Goal: Information Seeking & Learning: Learn about a topic

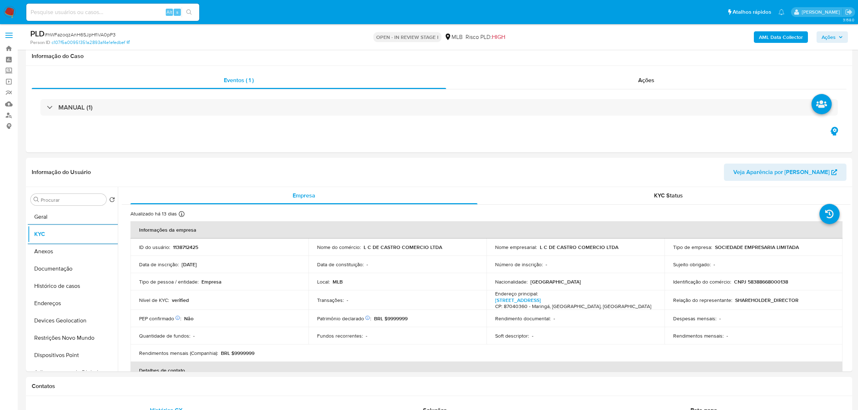
select select "10"
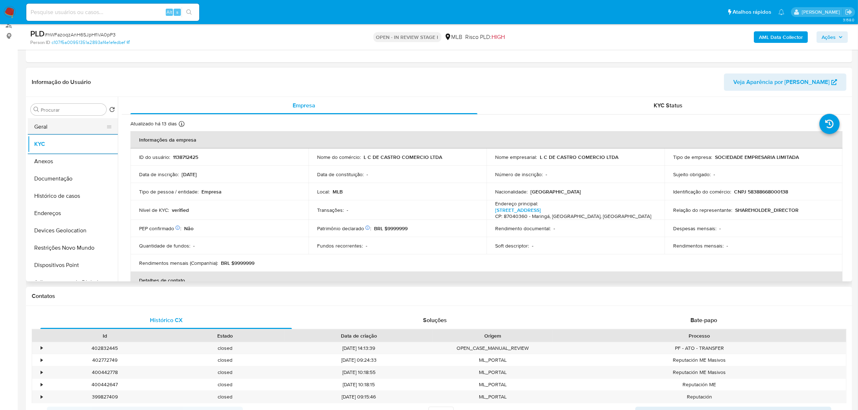
click at [61, 120] on button "Geral" at bounding box center [70, 126] width 84 height 17
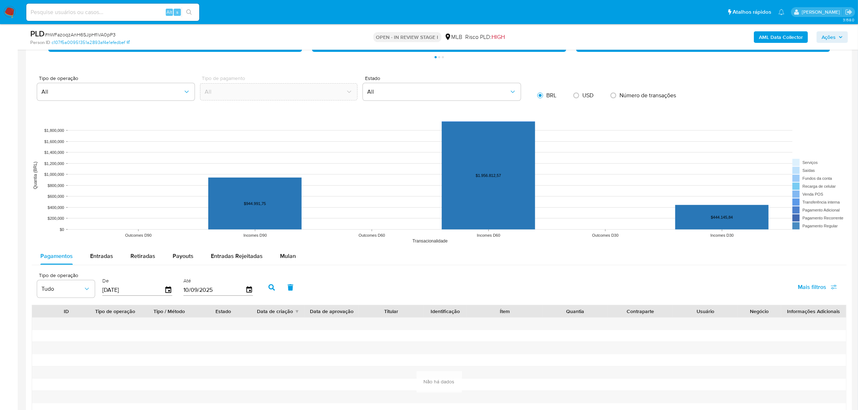
click at [108, 257] on span "Entradas" at bounding box center [101, 256] width 23 height 8
select select "10"
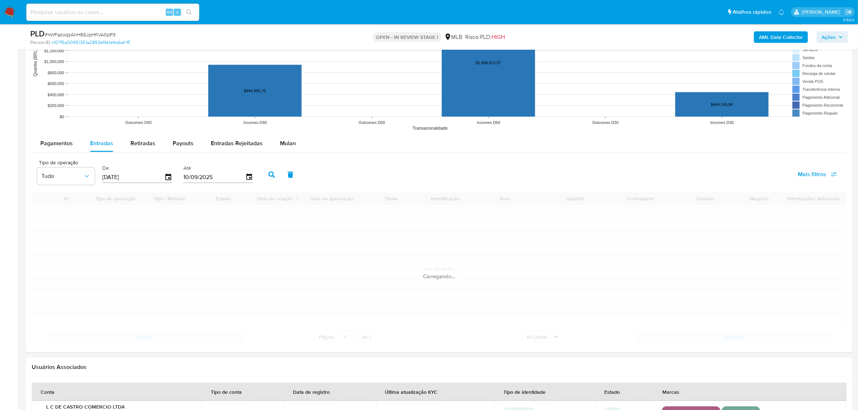
scroll to position [766, 0]
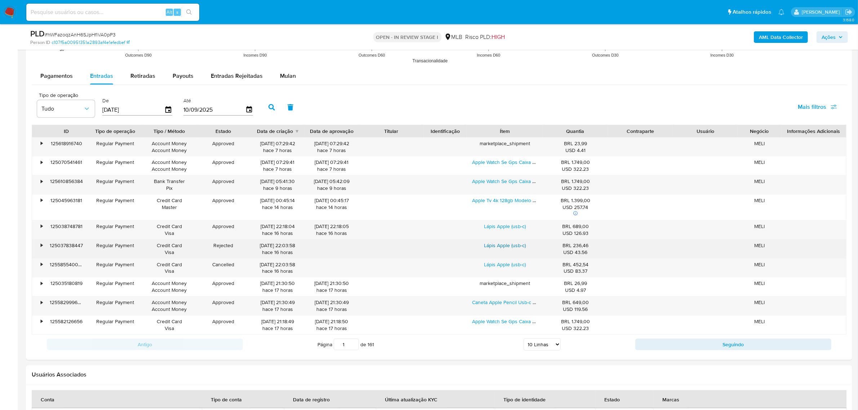
click at [503, 249] on link "Lápis Apple (usb-c)" at bounding box center [505, 245] width 42 height 7
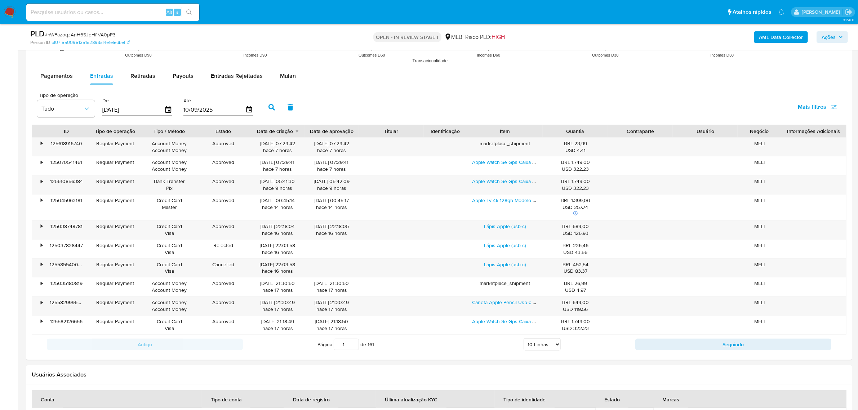
click at [832, 37] on span "Ações" at bounding box center [829, 37] width 14 height 12
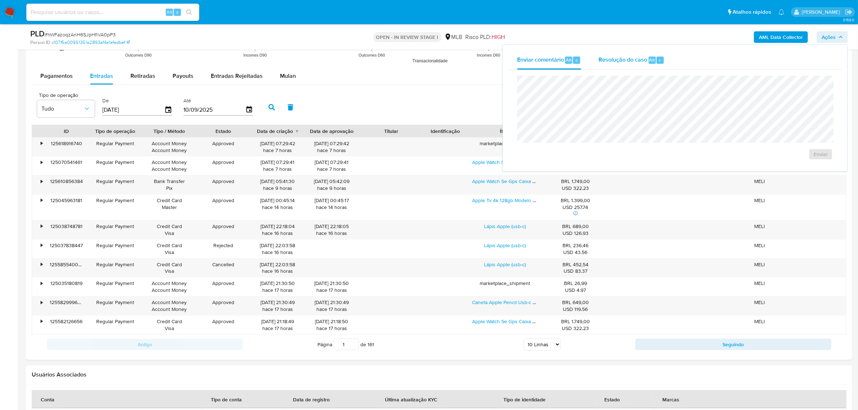
click at [622, 61] on span "Resolução do caso" at bounding box center [623, 60] width 49 height 8
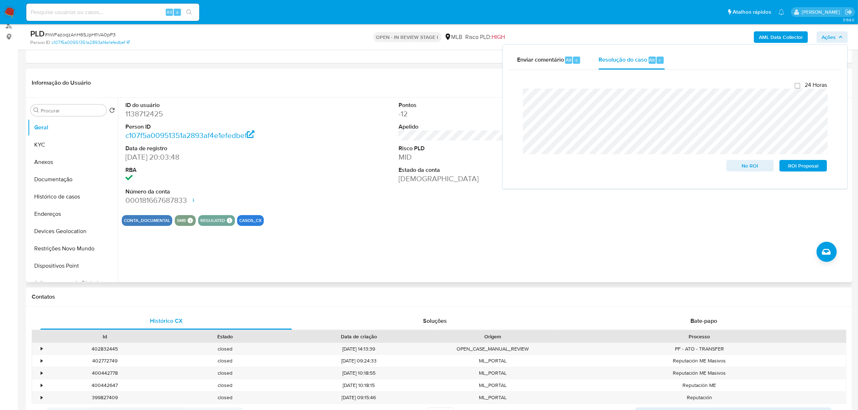
scroll to position [0, 0]
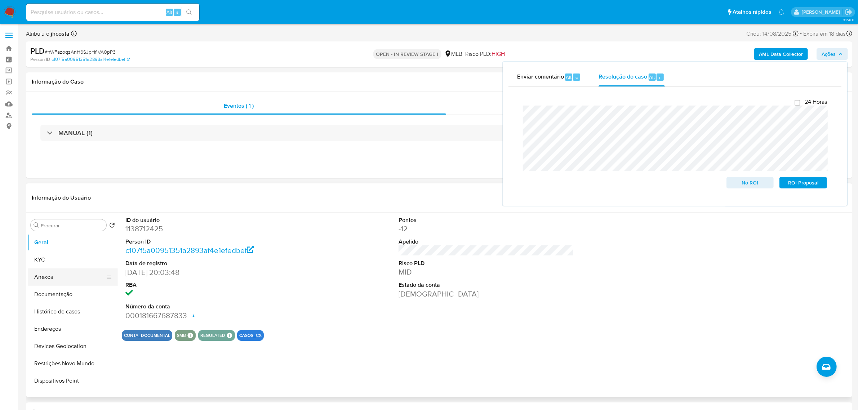
click at [62, 280] on button "Anexos" at bounding box center [70, 276] width 84 height 17
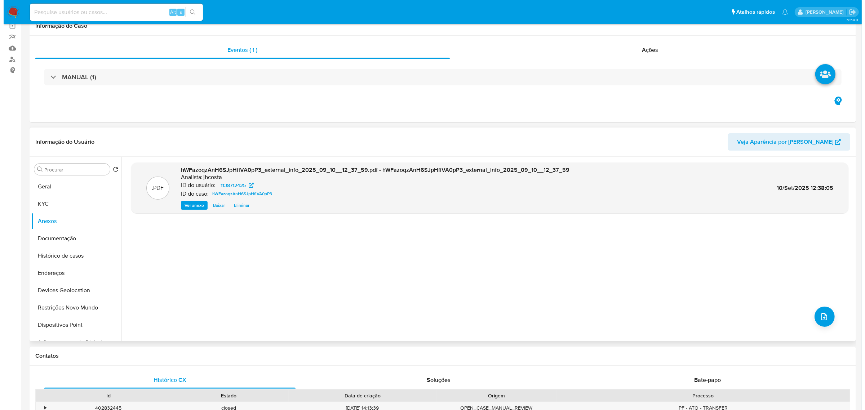
scroll to position [135, 0]
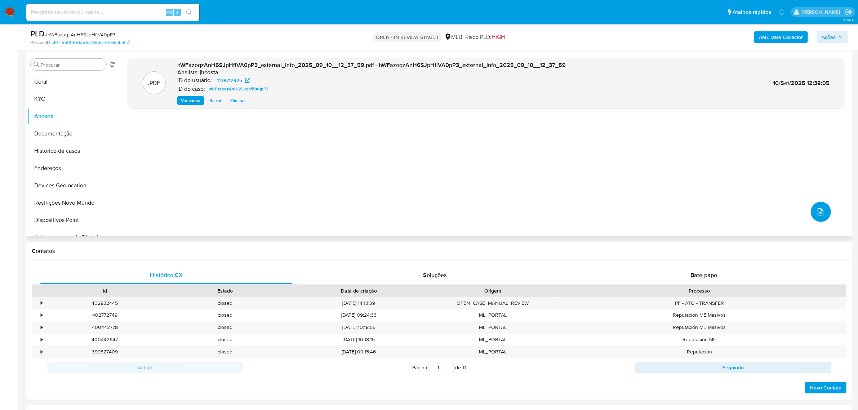
click at [816, 212] on icon "upload-file" at bounding box center [820, 212] width 9 height 9
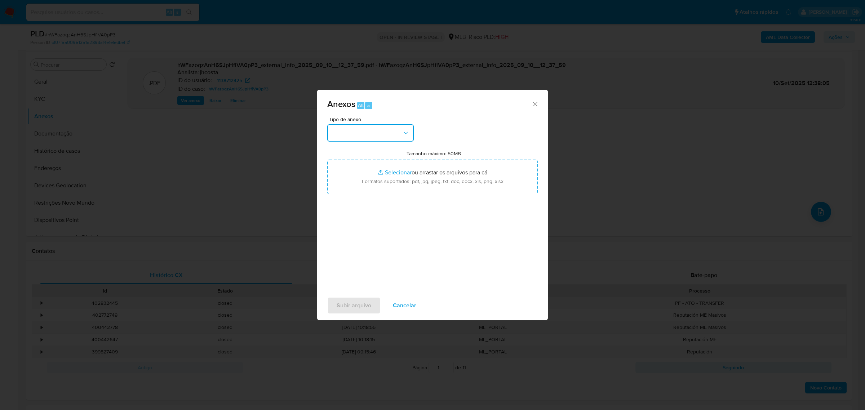
click at [381, 132] on button "button" at bounding box center [370, 132] width 86 height 17
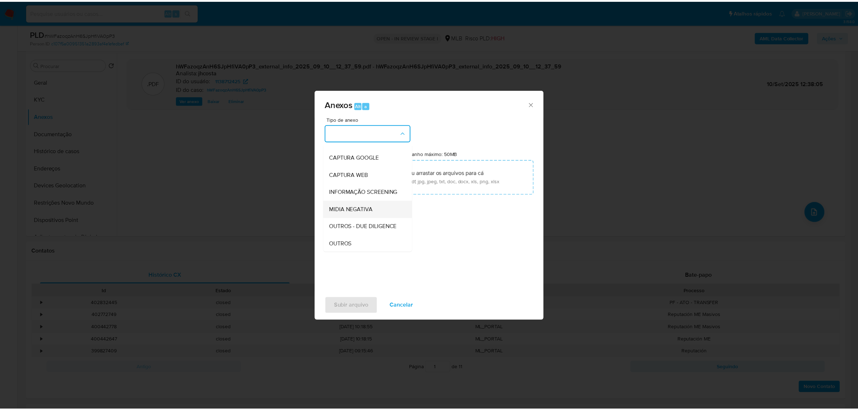
scroll to position [45, 0]
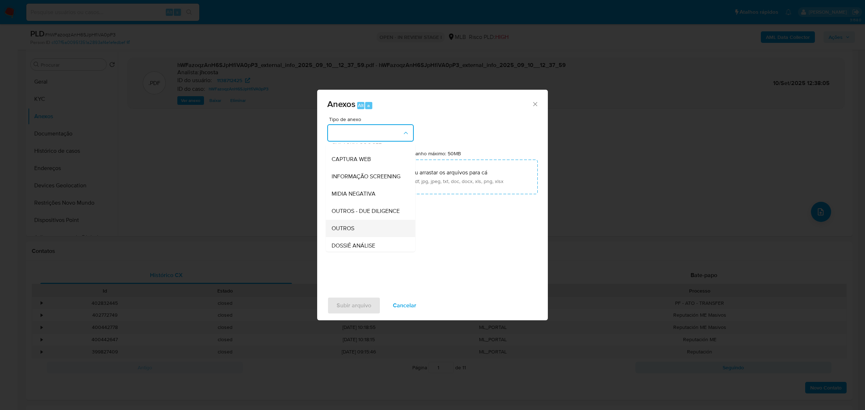
click at [357, 237] on div "OUTROS" at bounding box center [369, 227] width 74 height 17
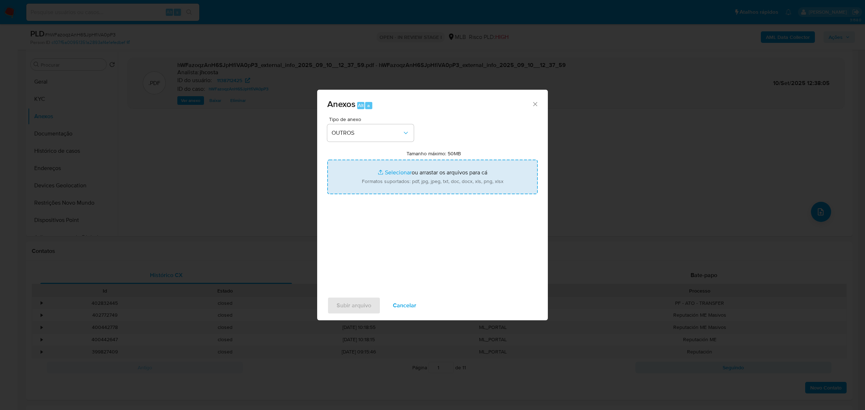
click at [429, 179] on input "Tamanho máximo: 50MB Selecionar arquivos" at bounding box center [432, 177] width 210 height 35
type input "C:\fakepath\Mulan 1138712425_2025_09_08_11_36_13.xlsx"
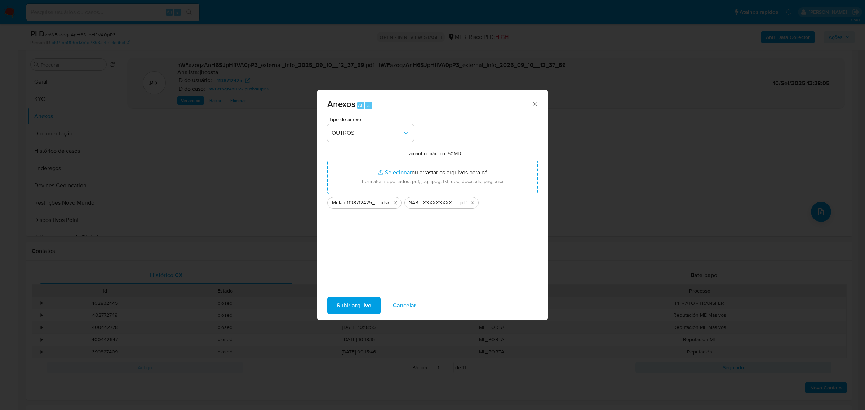
click at [348, 309] on span "Subir arquivo" at bounding box center [354, 306] width 35 height 16
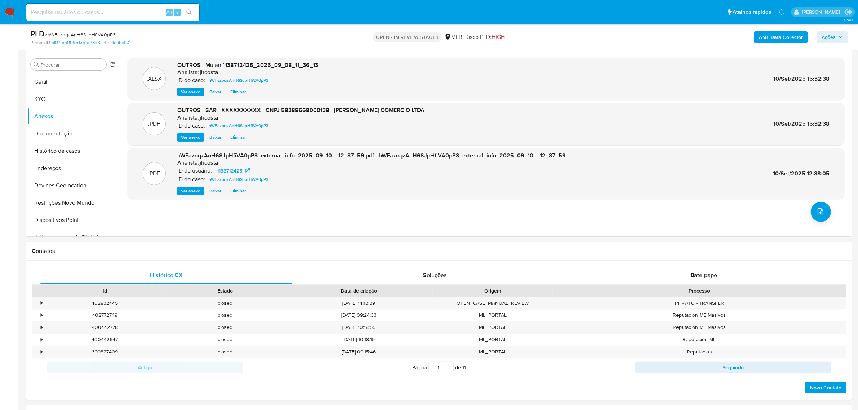
click at [826, 38] on span "Ações" at bounding box center [829, 37] width 14 height 12
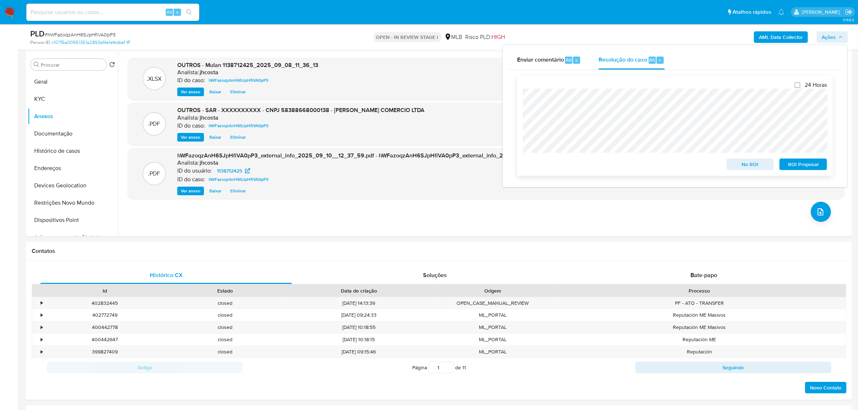
click at [813, 166] on span "ROI Proposal" at bounding box center [803, 164] width 37 height 10
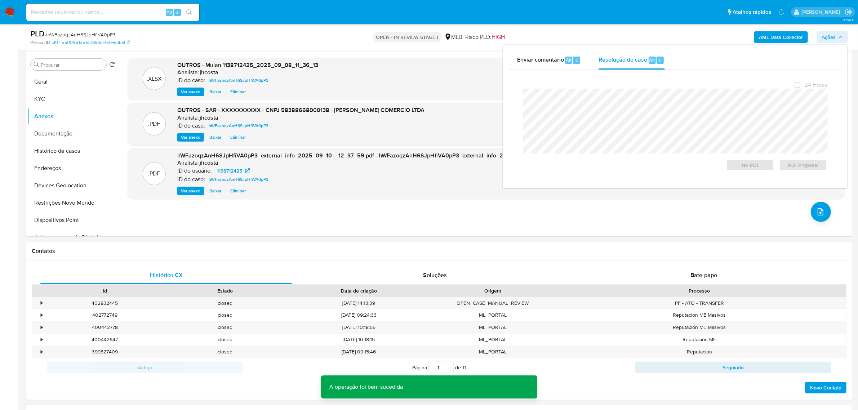
click at [100, 35] on span "# hWFazoqzAnH6SJpHfiVA0pP3" at bounding box center [80, 34] width 71 height 7
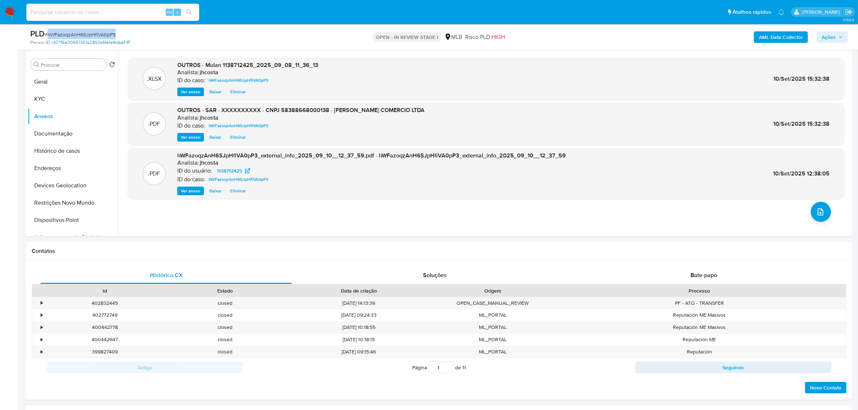
copy span "hWFazoqzAnH6SJpHfiVA0pP3"
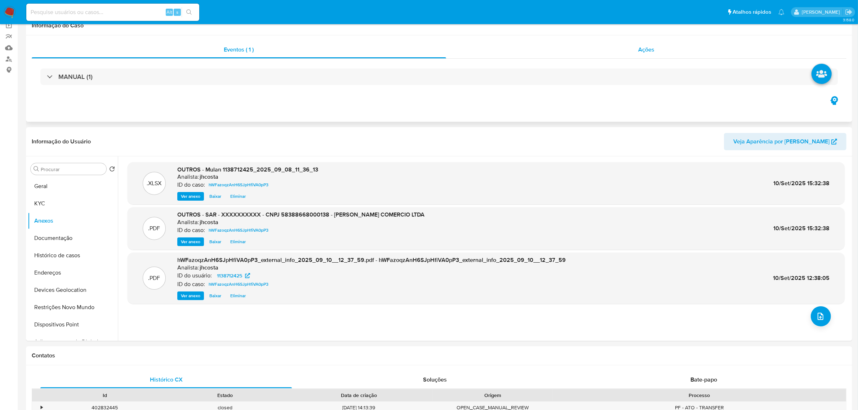
scroll to position [0, 0]
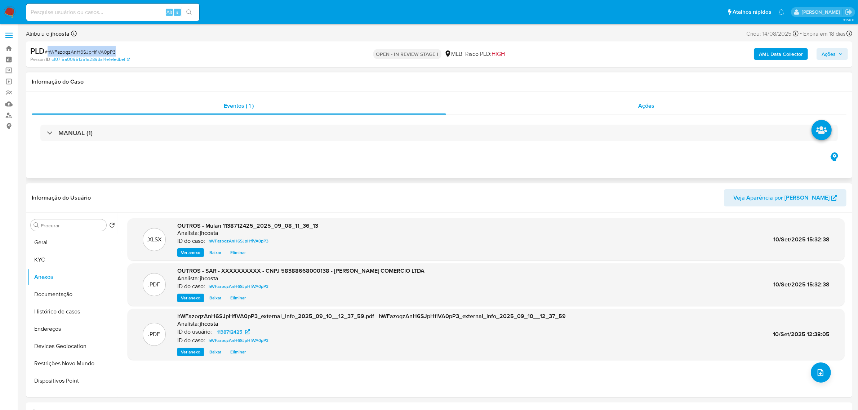
click at [629, 105] on div "Ações" at bounding box center [646, 105] width 401 height 17
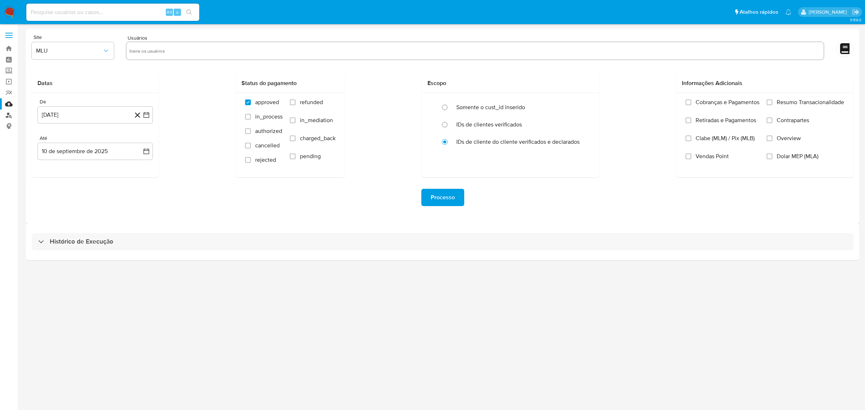
click at [8, 114] on link "Localizador de pessoas" at bounding box center [43, 115] width 86 height 11
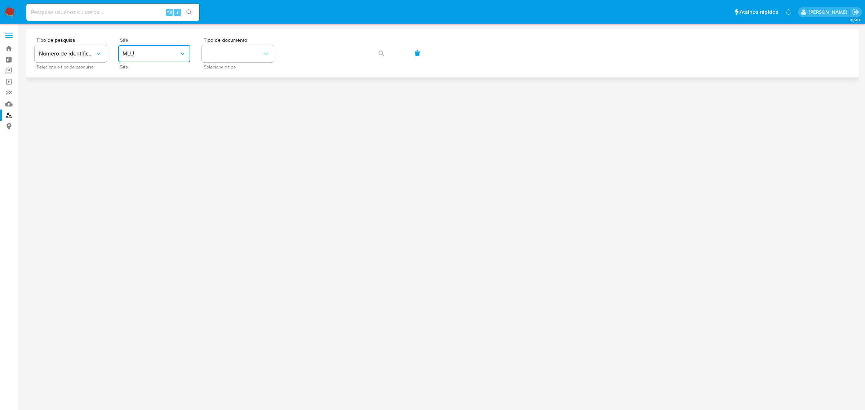
click at [176, 56] on span "MLU" at bounding box center [151, 53] width 56 height 7
click at [141, 107] on div "MLB" at bounding box center [152, 107] width 59 height 17
click at [235, 53] on button "identificationType" at bounding box center [238, 53] width 72 height 17
click at [227, 102] on div "CPF CPF" at bounding box center [235, 101] width 59 height 25
click at [379, 55] on icon "button" at bounding box center [381, 53] width 6 height 6
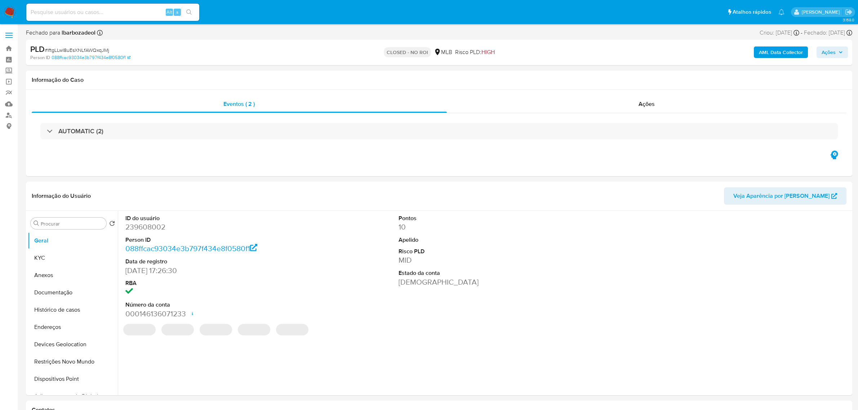
select select "10"
click at [146, 226] on dd "239608002" at bounding box center [212, 227] width 175 height 10
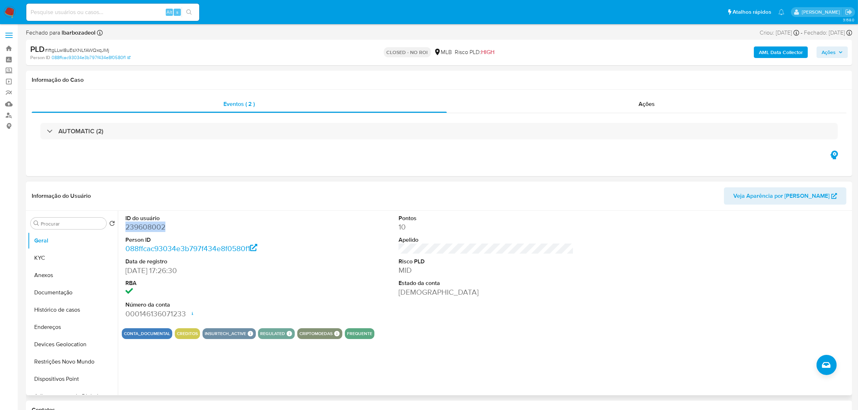
click at [146, 226] on dd "239608002" at bounding box center [212, 227] width 175 height 10
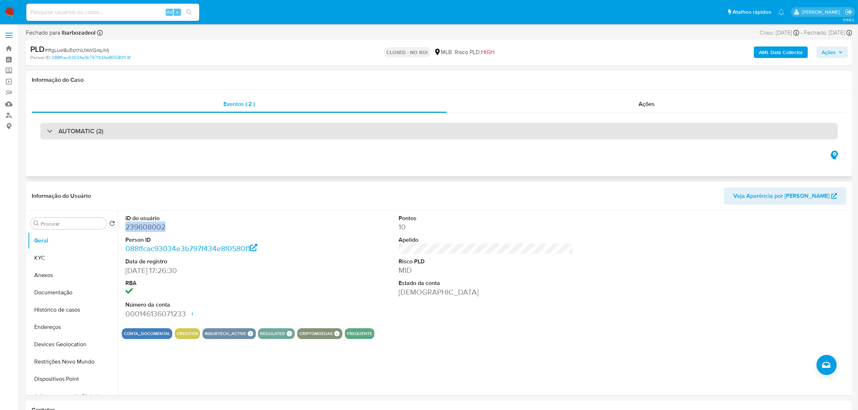
click at [189, 132] on div "AUTOMATIC (2)" at bounding box center [439, 131] width 798 height 17
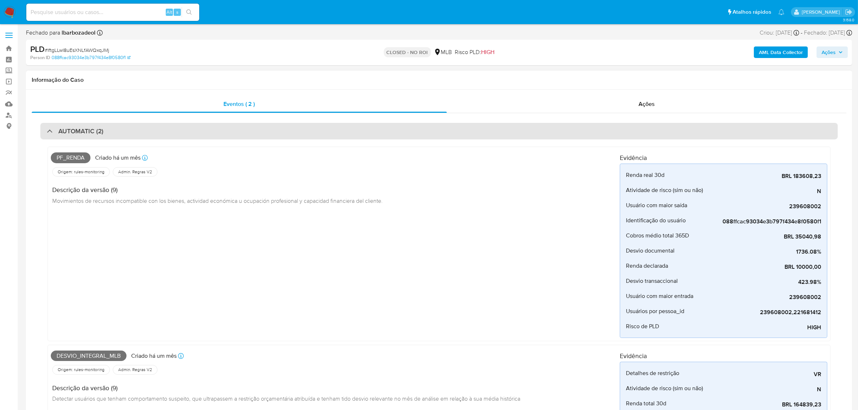
click at [189, 132] on div "AUTOMATIC (2)" at bounding box center [439, 131] width 798 height 17
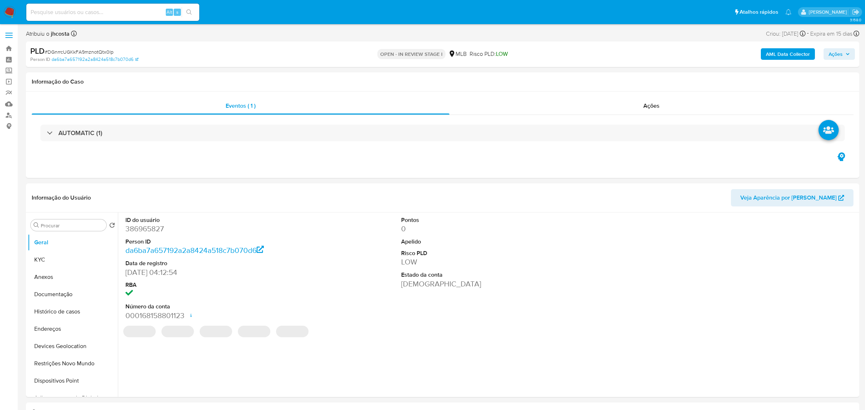
select select "10"
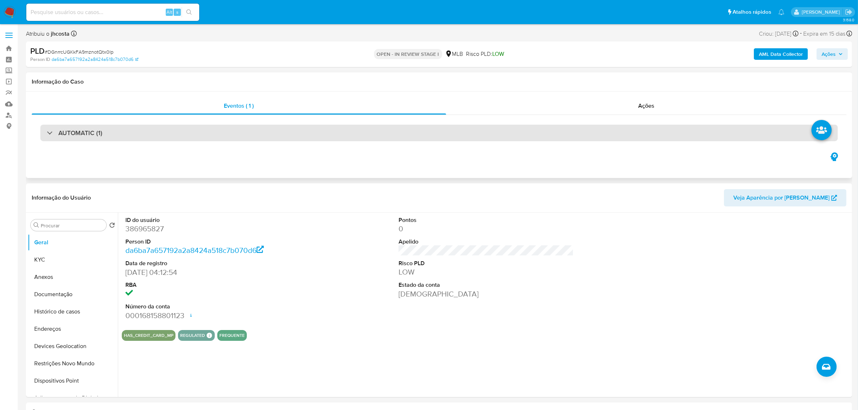
click at [221, 130] on div "AUTOMATIC (1)" at bounding box center [439, 133] width 798 height 17
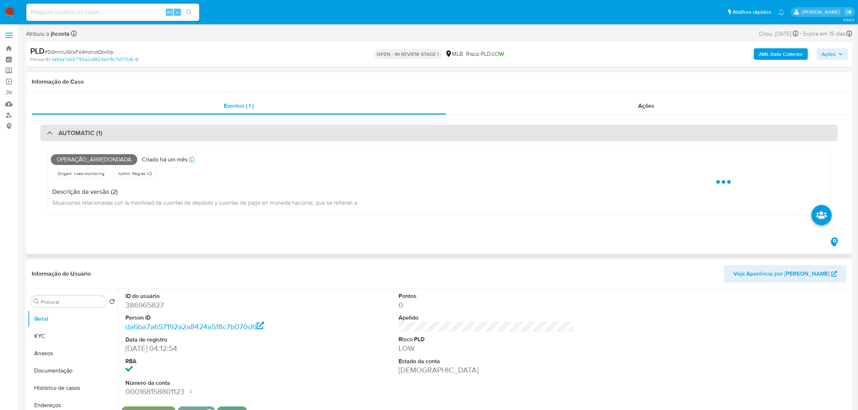
click at [221, 130] on div "AUTOMATIC (1)" at bounding box center [439, 133] width 798 height 17
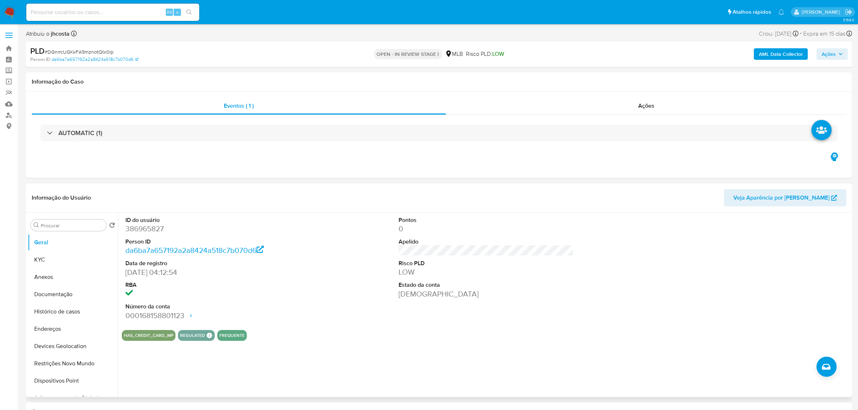
click at [148, 230] on dd "386965827" at bounding box center [212, 229] width 175 height 10
copy dd "386965827"
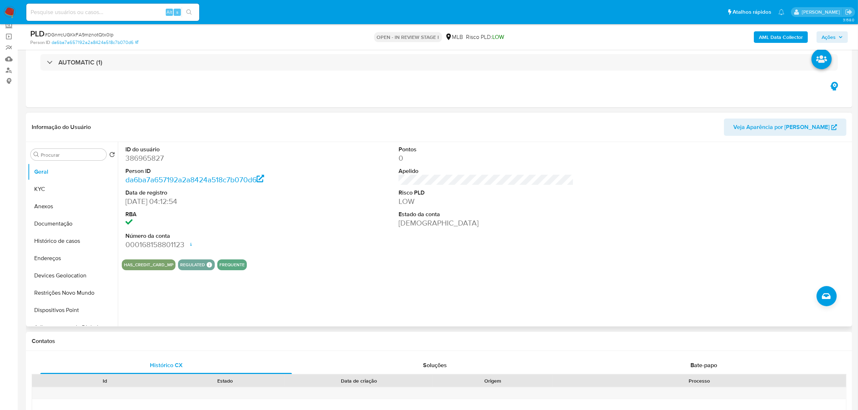
click at [345, 203] on div "ID do usuário 386965827 Person ID da6ba7a657192a2a8424a518c7b070d6 Data de regi…" at bounding box center [486, 198] width 729 height 112
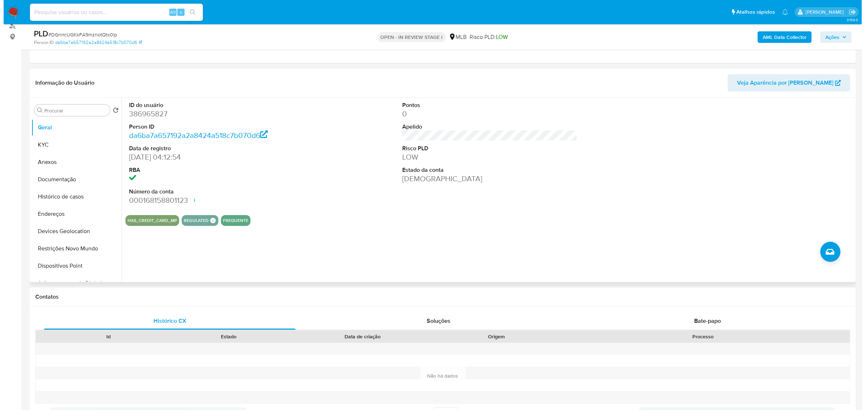
scroll to position [90, 0]
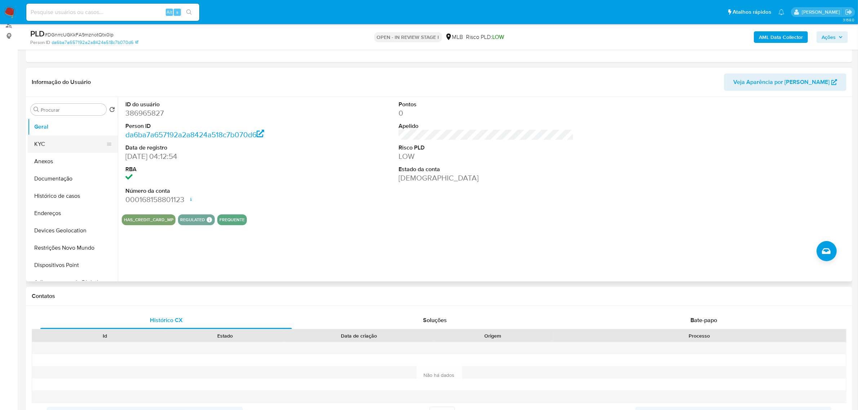
click at [43, 150] on button "KYC" at bounding box center [70, 144] width 84 height 17
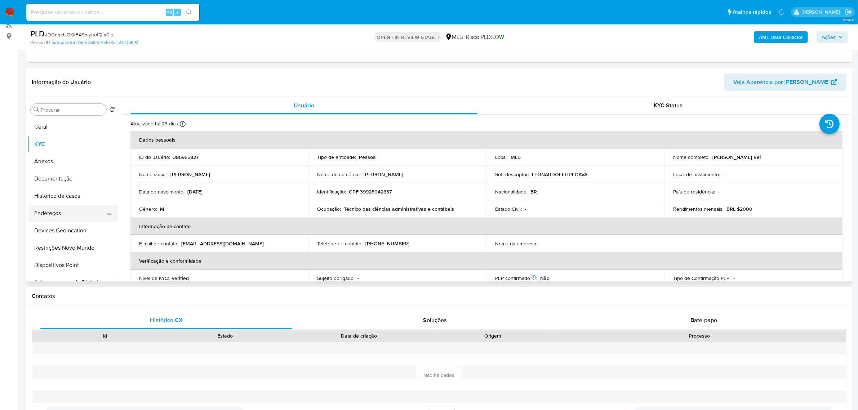
click at [55, 214] on button "Endereços" at bounding box center [70, 213] width 84 height 17
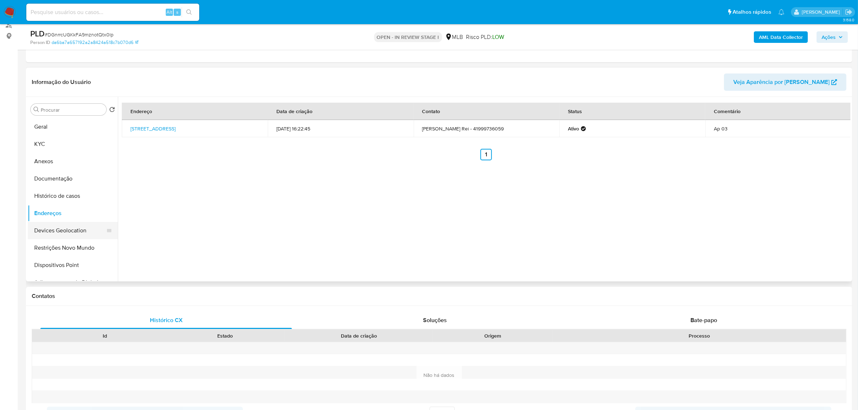
click at [61, 236] on button "Devices Geolocation" at bounding box center [70, 230] width 84 height 17
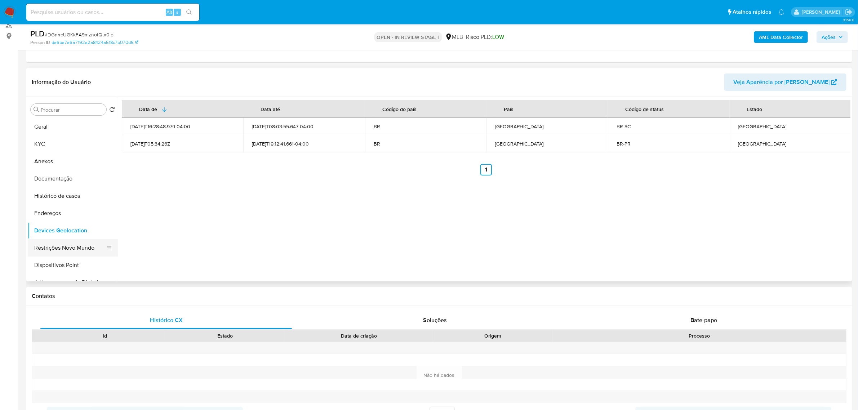
click at [42, 242] on button "Restrições Novo Mundo" at bounding box center [70, 247] width 84 height 17
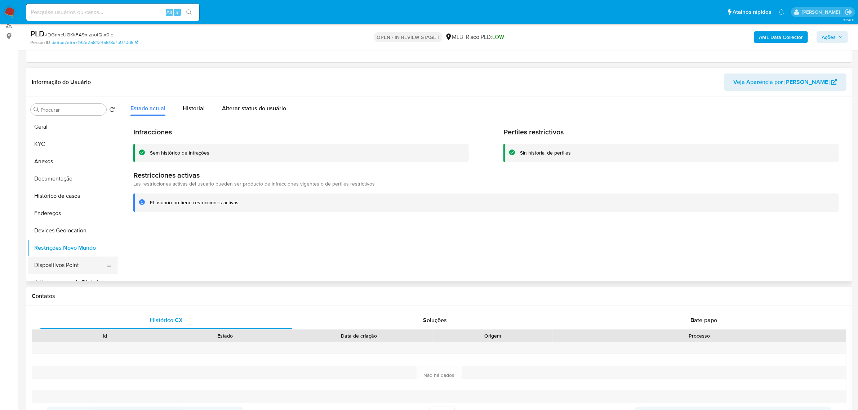
click at [84, 259] on button "Dispositivos Point" at bounding box center [70, 265] width 84 height 17
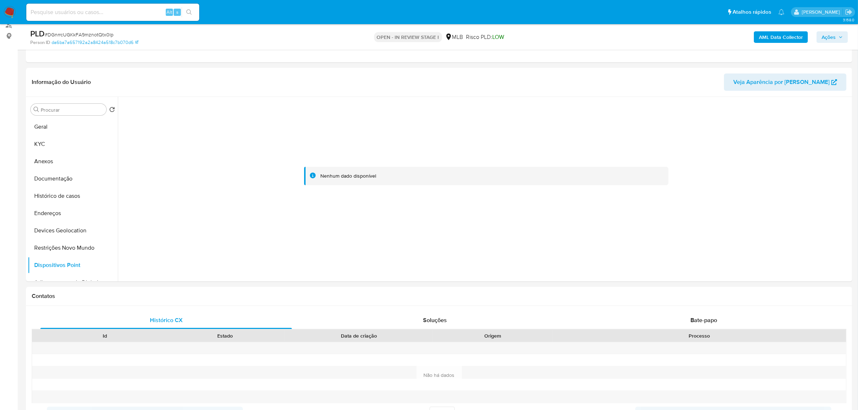
click at [788, 37] on b "AML Data Collector" at bounding box center [781, 37] width 44 height 12
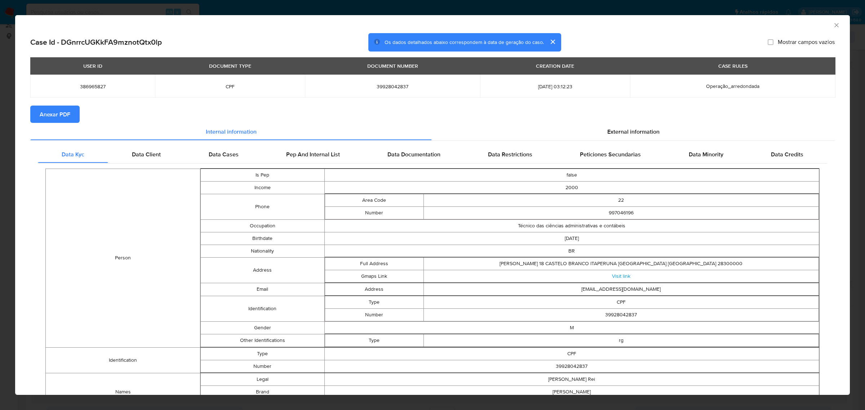
click at [50, 114] on span "Anexar PDF" at bounding box center [55, 114] width 31 height 16
click at [638, 131] on span "External information" at bounding box center [633, 133] width 52 height 8
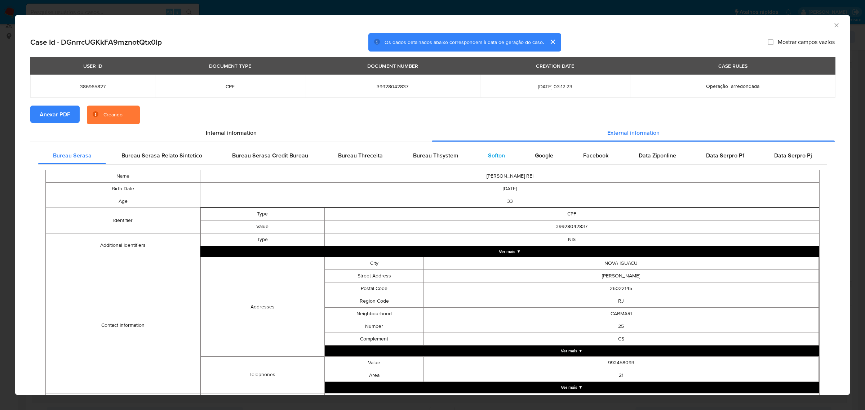
click at [490, 154] on span "Softon" at bounding box center [496, 155] width 17 height 8
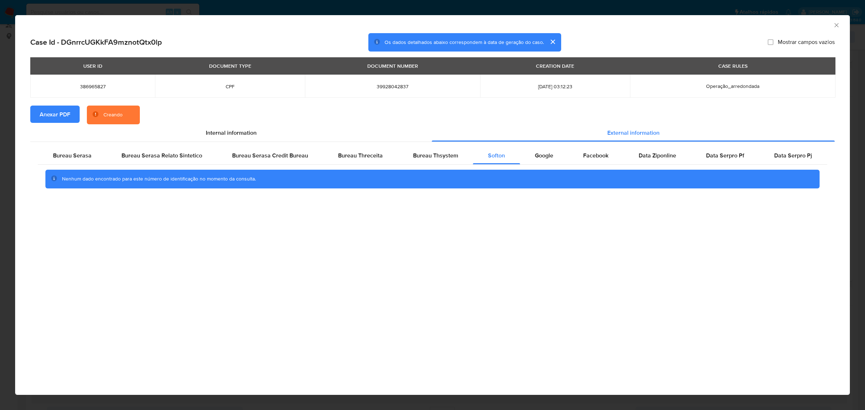
click at [835, 22] on icon "Fechar a janela" at bounding box center [836, 25] width 7 height 7
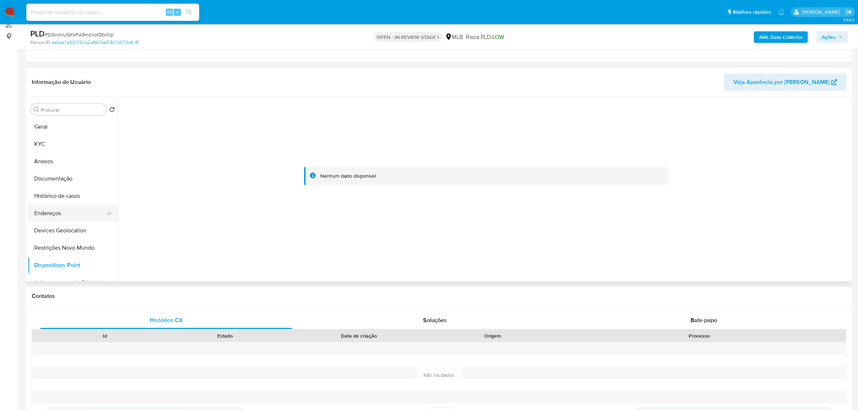
click at [69, 220] on button "Endereços" at bounding box center [70, 213] width 84 height 17
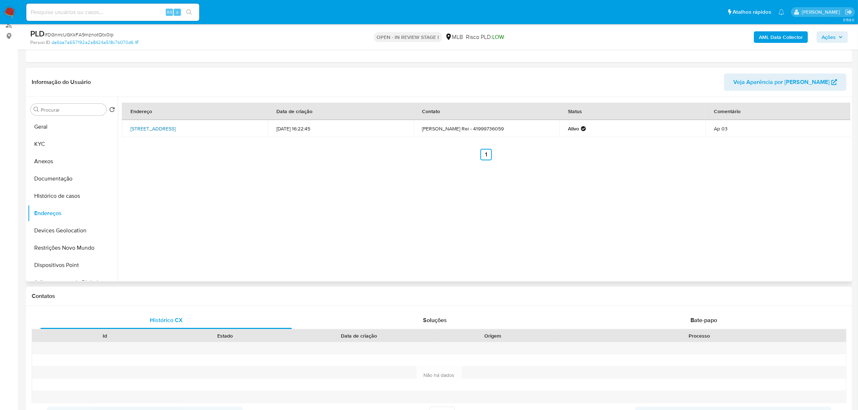
drag, startPoint x: 123, startPoint y: 124, endPoint x: 153, endPoint y: 134, distance: 31.8
click at [153, 134] on td "Rua 1960 Das Palmeiras 400, Itapoá, Santa Catarina, 89363300, Brasil 400" at bounding box center [195, 128] width 146 height 17
copy link "Rua 1960 Das Palmeiras 400, Itapoá, Santa Catarina, 89363300"
click at [150, 132] on link "Rua 1960 Das Palmeiras 400, Itapoá, Santa Catarina, 89363300, Brasil 400" at bounding box center [152, 128] width 45 height 7
click at [41, 146] on button "KYC" at bounding box center [70, 144] width 84 height 17
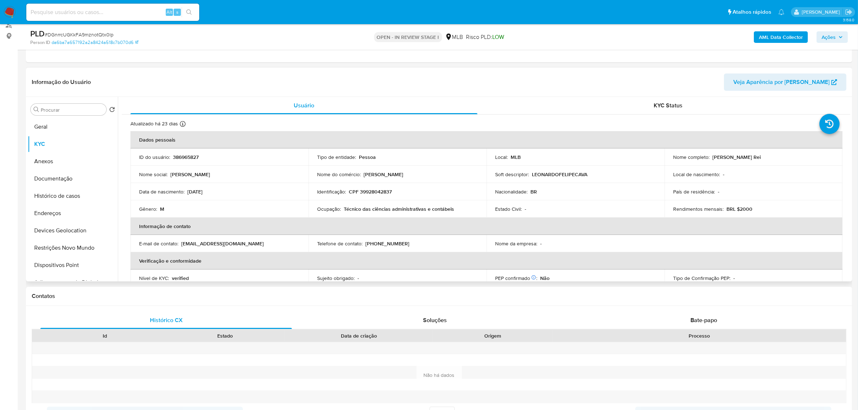
click at [371, 194] on p "CPF 39928042837" at bounding box center [370, 191] width 43 height 6
copy p "39928042837"
click at [61, 214] on button "Endereços" at bounding box center [70, 213] width 84 height 17
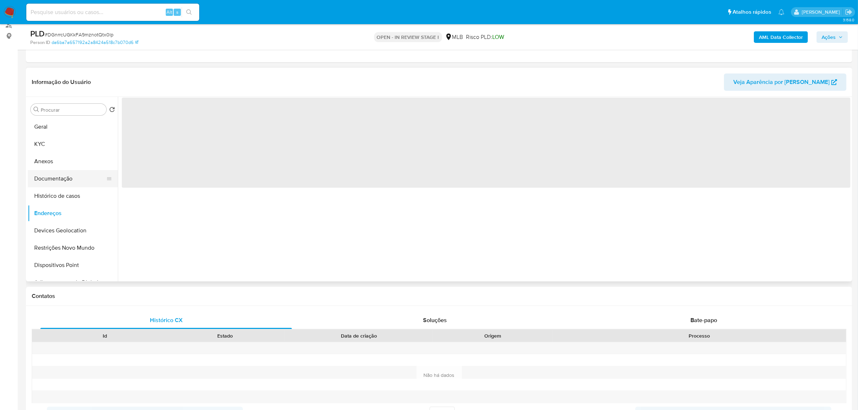
click at [53, 179] on button "Documentação" at bounding box center [70, 178] width 84 height 17
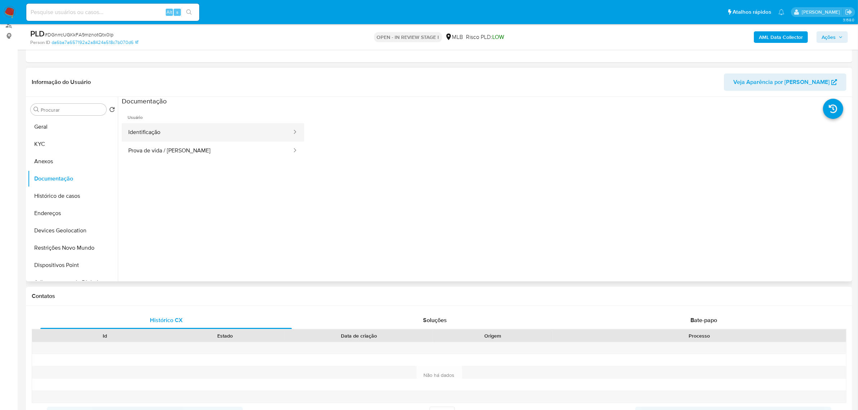
click at [193, 134] on button "Identificação" at bounding box center [207, 132] width 171 height 18
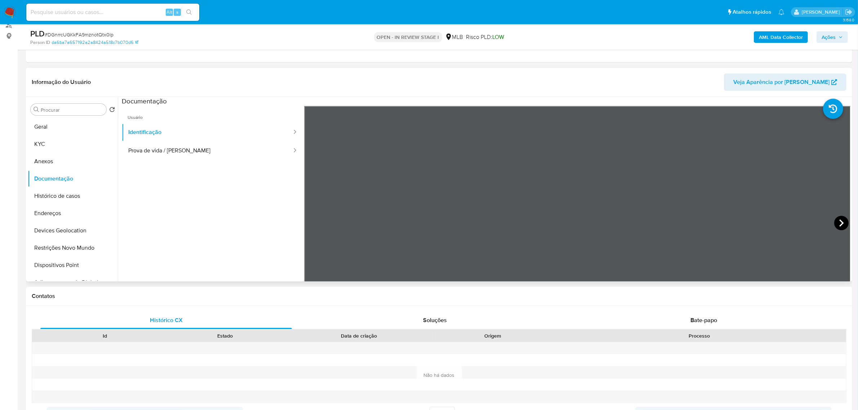
click at [836, 223] on icon at bounding box center [841, 223] width 14 height 14
click at [32, 143] on button "KYC" at bounding box center [70, 144] width 84 height 17
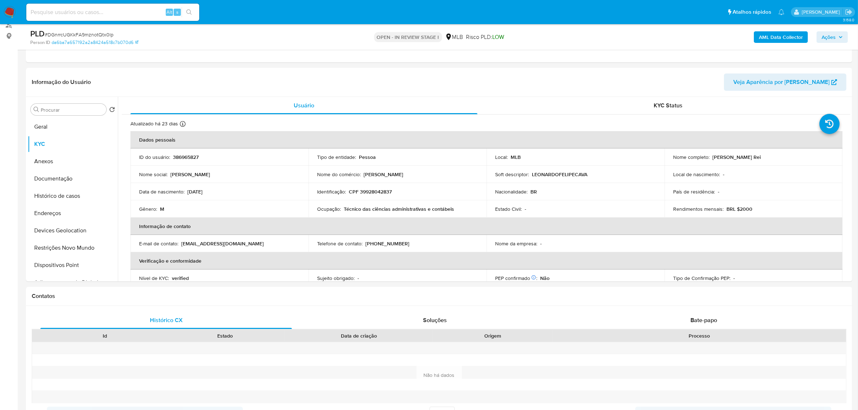
click at [384, 193] on p "CPF 39928042837" at bounding box center [370, 191] width 43 height 6
copy p "39928042837"
drag, startPoint x: 711, startPoint y: 156, endPoint x: 782, endPoint y: 157, distance: 71.4
click at [782, 157] on div "Nome completo : Leonardo Felipe Cavalcante Rei" at bounding box center [753, 157] width 161 height 6
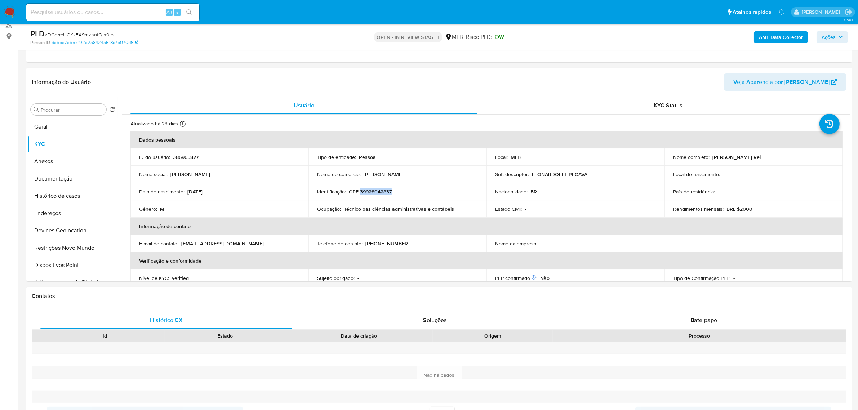
copy p "Leonardo Felipe Cavalcante Rei"
click at [57, 174] on button "Documentação" at bounding box center [70, 178] width 84 height 17
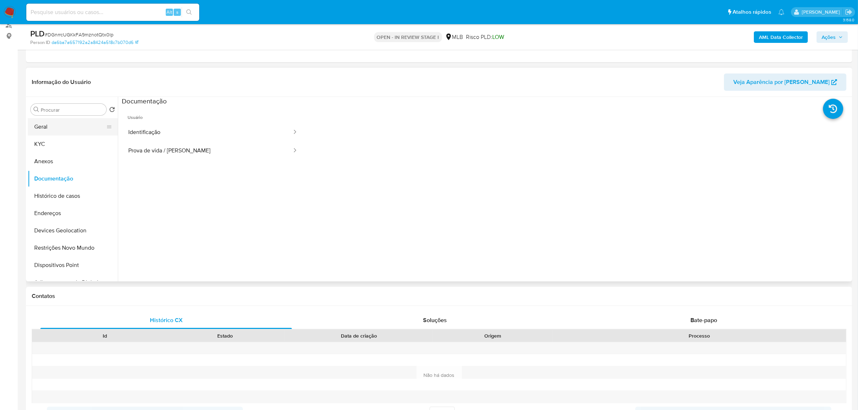
click at [58, 123] on button "Geral" at bounding box center [70, 126] width 84 height 17
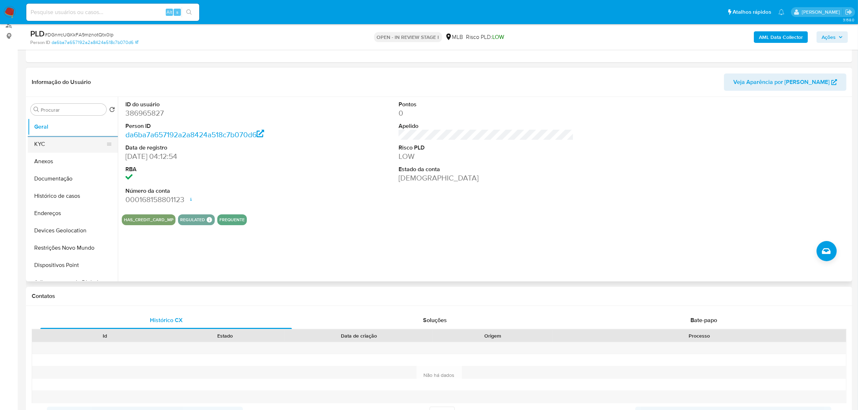
click at [57, 145] on button "KYC" at bounding box center [70, 144] width 84 height 17
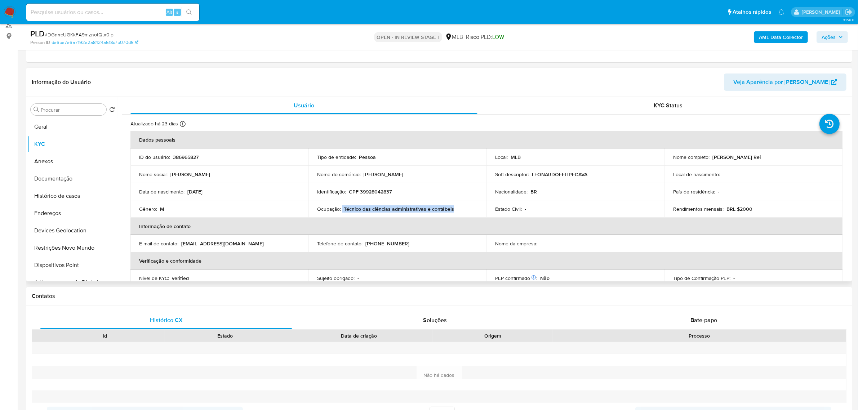
drag, startPoint x: 342, startPoint y: 209, endPoint x: 460, endPoint y: 211, distance: 117.5
click at [460, 211] on div "Ocupação : Técnico das ciências administrativas e contábeis" at bounding box center [397, 209] width 161 height 6
copy div "Técnico das ciências administrativas e contábeis"
click at [828, 38] on span "Ações" at bounding box center [829, 37] width 14 height 12
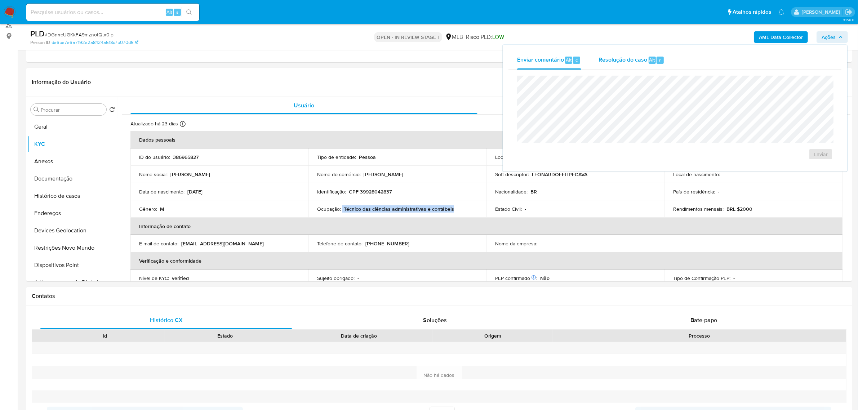
click at [622, 64] on div "Resolução do caso Alt r" at bounding box center [632, 60] width 66 height 19
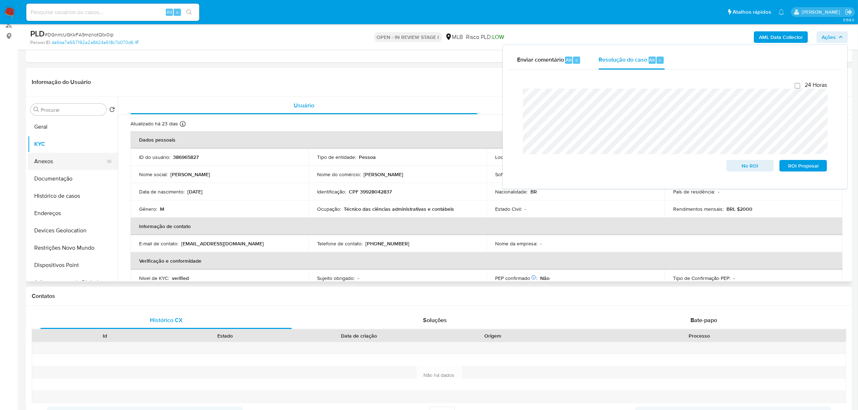
click at [60, 163] on button "Anexos" at bounding box center [70, 161] width 84 height 17
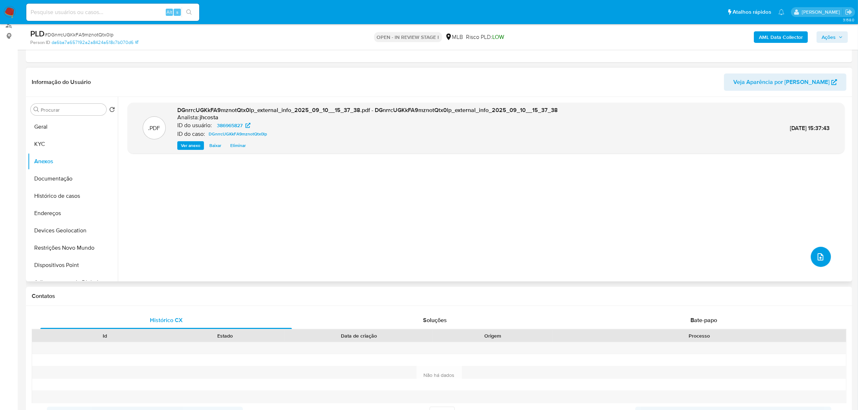
click at [824, 261] on button "upload-file" at bounding box center [821, 257] width 20 height 20
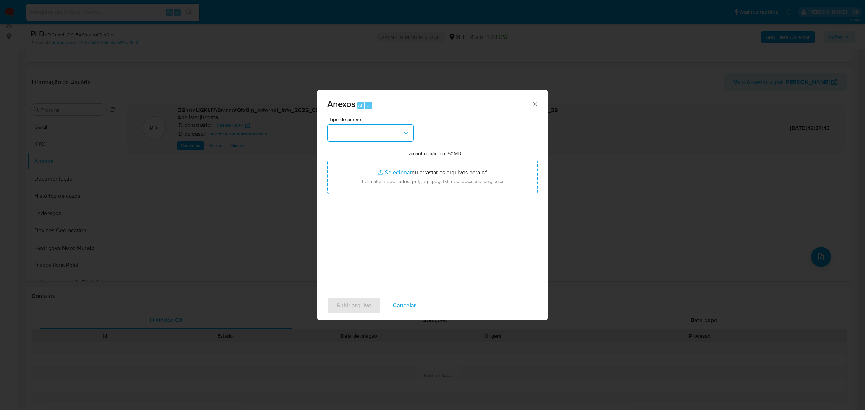
click at [408, 137] on button "button" at bounding box center [370, 132] width 86 height 17
click at [356, 192] on div "OUTROS" at bounding box center [369, 182] width 74 height 17
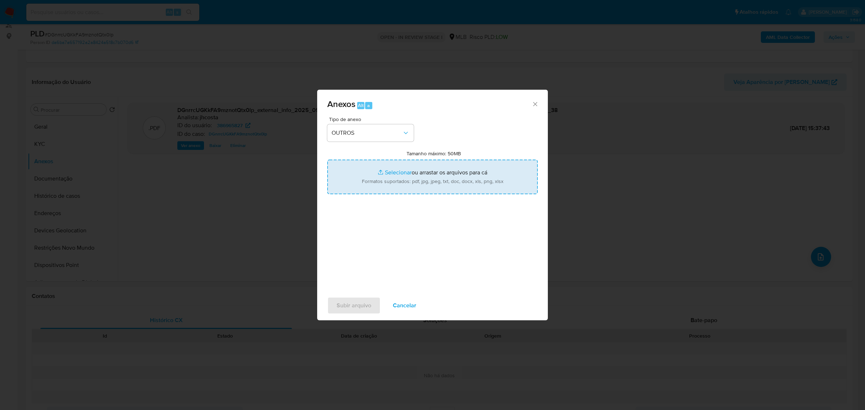
click at [415, 168] on input "Tamanho máximo: 50MB Selecionar arquivos" at bounding box center [432, 177] width 210 height 35
type input "C:\fakepath\Mulan 386965827_2025_09_10_07_53_40.xlsx"
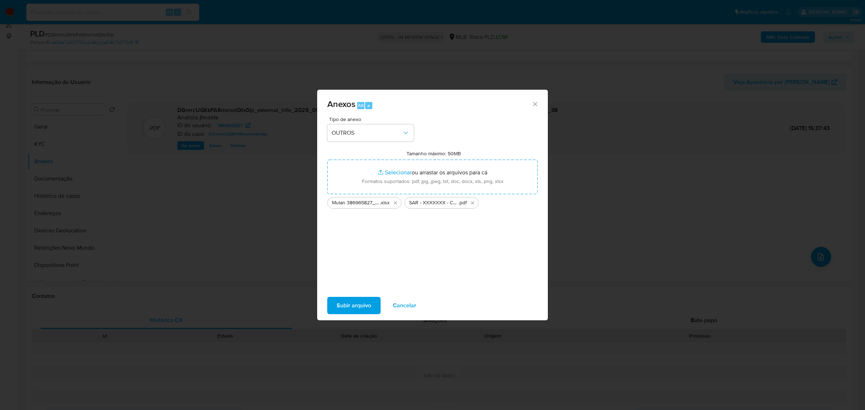
click at [355, 309] on span "Subir arquivo" at bounding box center [354, 306] width 35 height 16
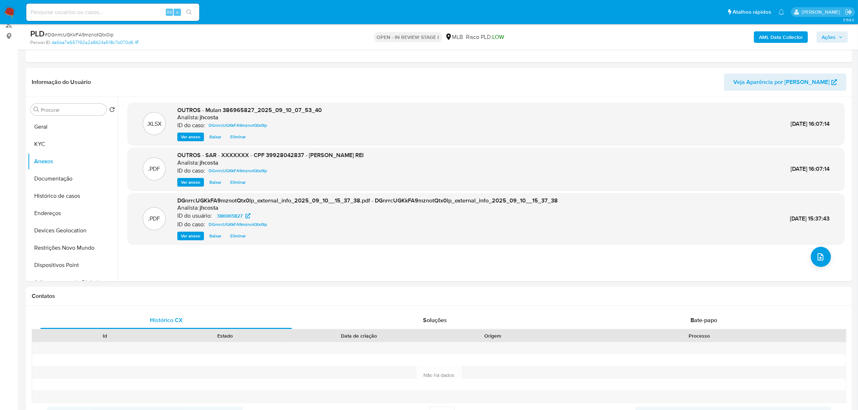
click at [830, 40] on span "Ações" at bounding box center [829, 37] width 14 height 12
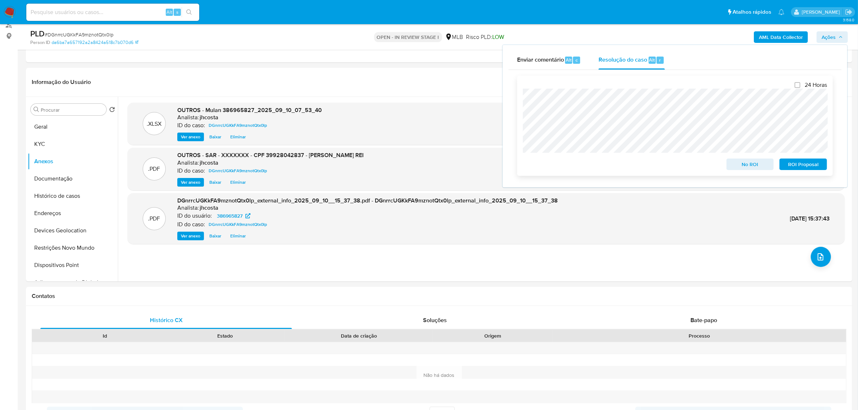
click at [813, 166] on span "ROI Proposal" at bounding box center [803, 164] width 37 height 10
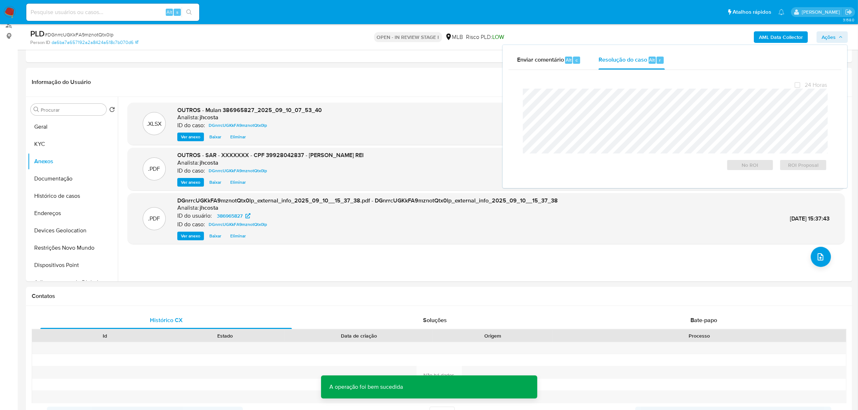
click at [104, 32] on span "# DGnrrcUGKkFA9mznotQtx0lp" at bounding box center [79, 34] width 69 height 7
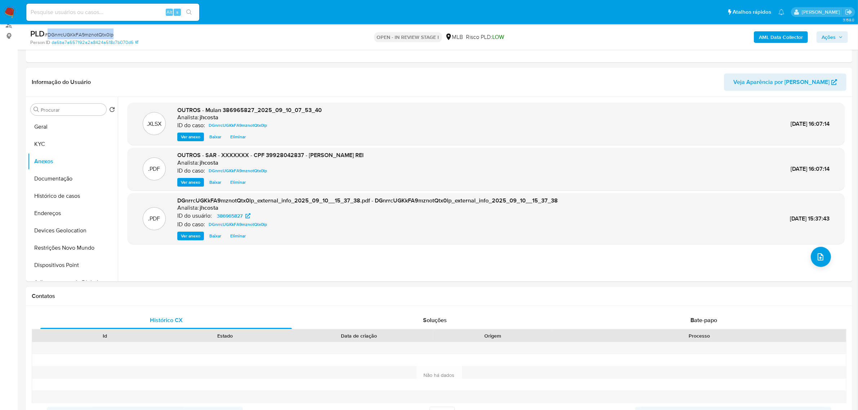
click at [104, 32] on span "# DGnrrcUGKkFA9mznotQtx0lp" at bounding box center [79, 34] width 69 height 7
copy span "DGnrrcUGKkFA9mznotQtx0lp"
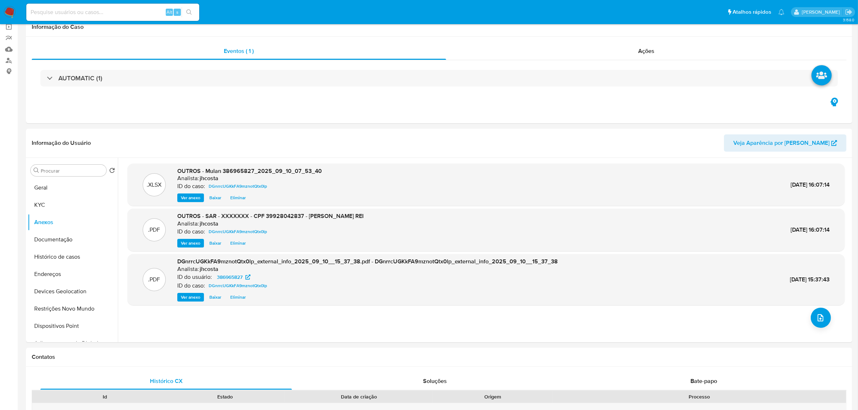
scroll to position [0, 0]
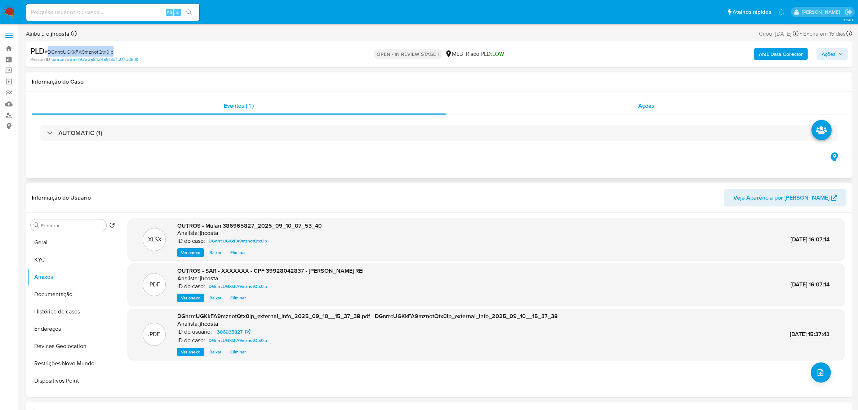
click at [649, 98] on div "Ações" at bounding box center [646, 105] width 401 height 17
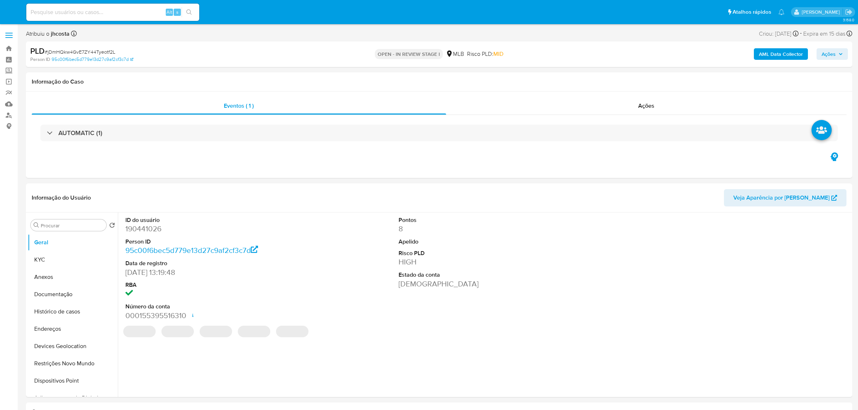
select select "10"
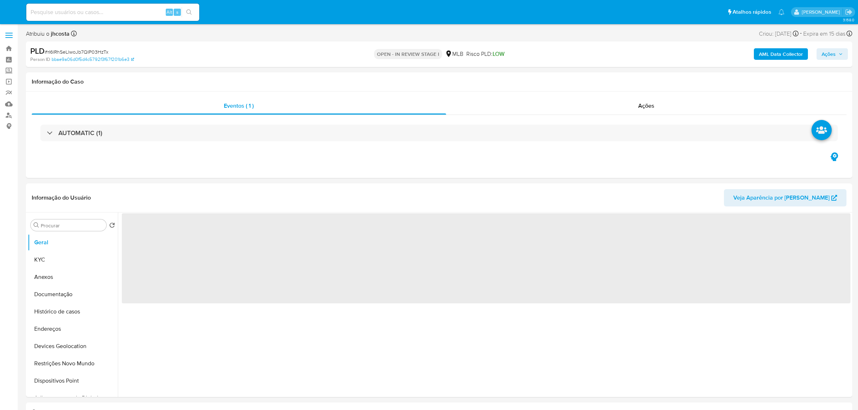
select select "10"
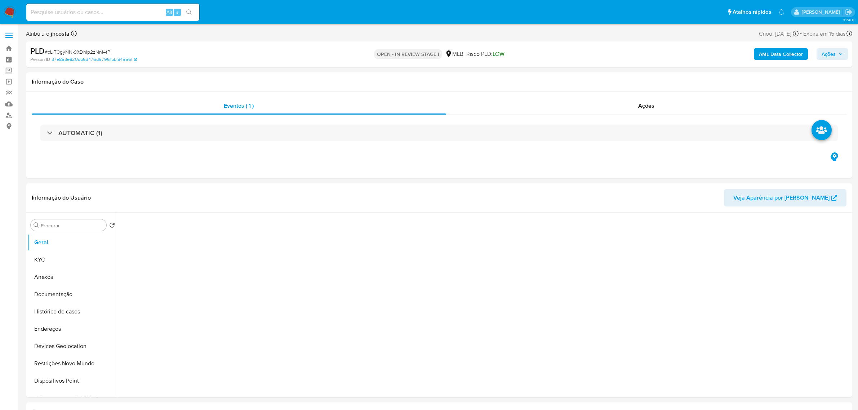
select select "10"
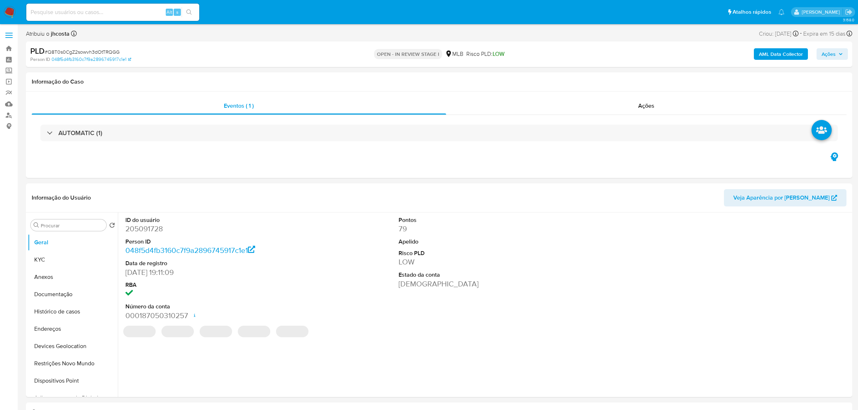
select select "10"
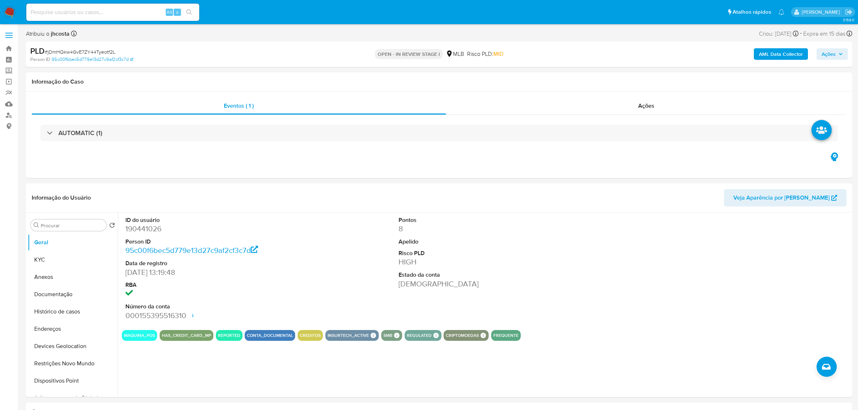
select select "10"
click at [142, 228] on dd "190441026" at bounding box center [212, 229] width 175 height 10
copy dd "190441026"
click at [65, 309] on button "Histórico de casos" at bounding box center [70, 311] width 84 height 17
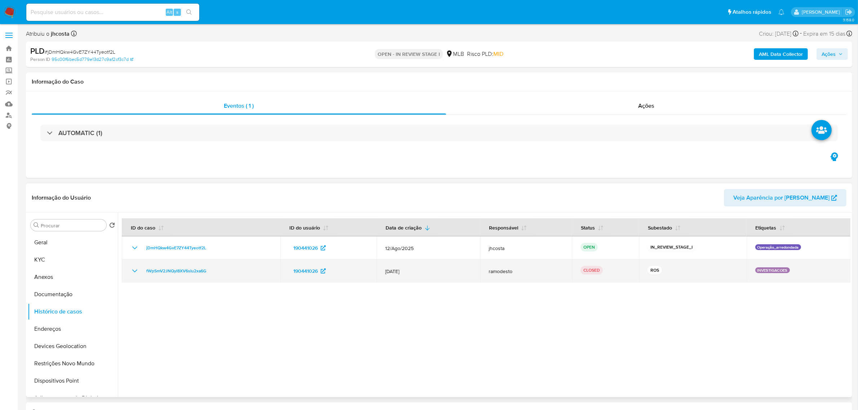
click at [132, 270] on icon "Mostrar/Ocultar" at bounding box center [134, 271] width 9 height 9
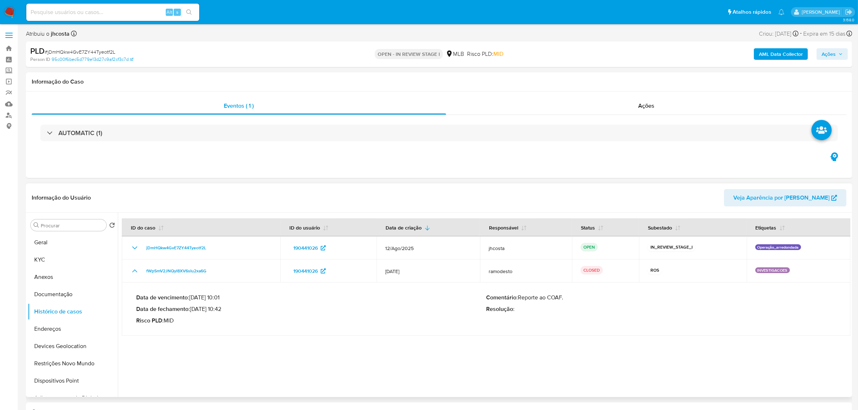
drag, startPoint x: 193, startPoint y: 308, endPoint x: 219, endPoint y: 309, distance: 25.6
click at [219, 309] on p "Data de fechamento : 20/08/2025 10:42" at bounding box center [311, 309] width 350 height 7
click at [58, 247] on button "Geral" at bounding box center [70, 242] width 84 height 17
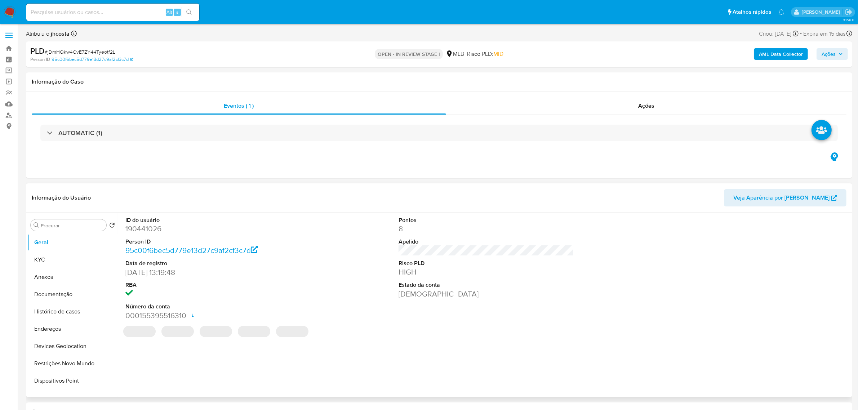
click at [142, 227] on dd "190441026" at bounding box center [212, 229] width 175 height 10
copy dd "190441026"
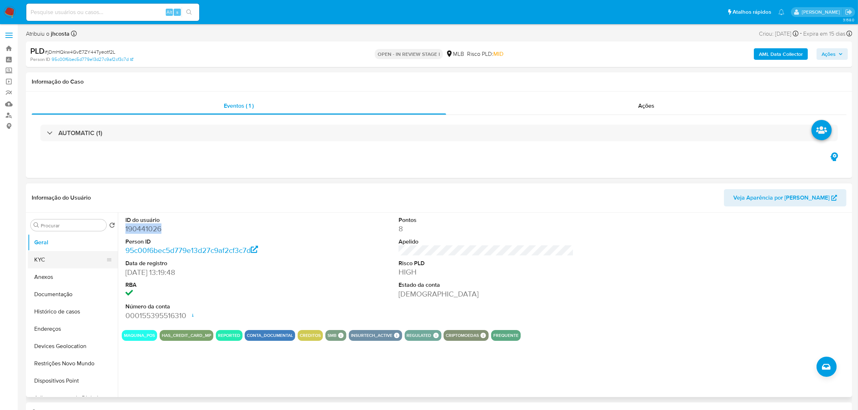
click at [68, 262] on button "KYC" at bounding box center [70, 259] width 84 height 17
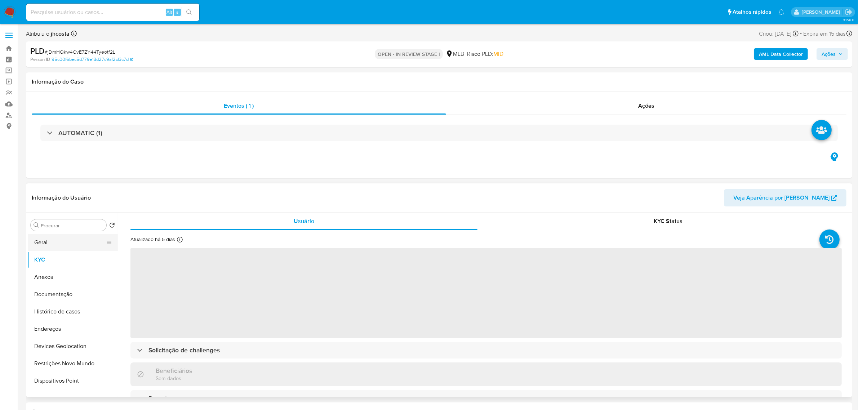
click at [54, 245] on button "Geral" at bounding box center [70, 242] width 84 height 17
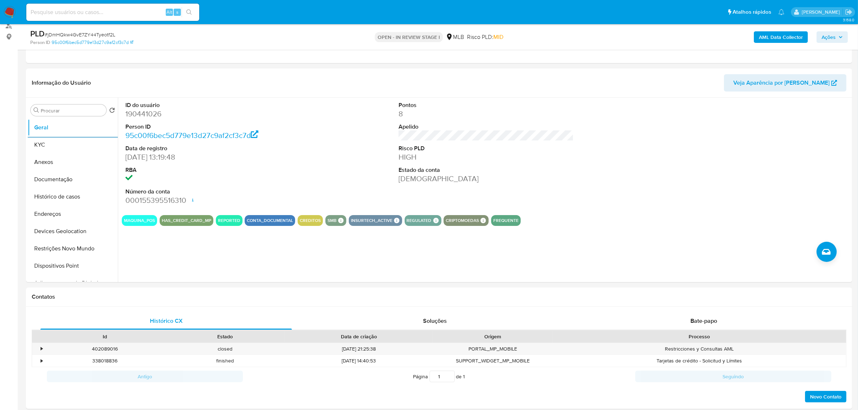
scroll to position [90, 0]
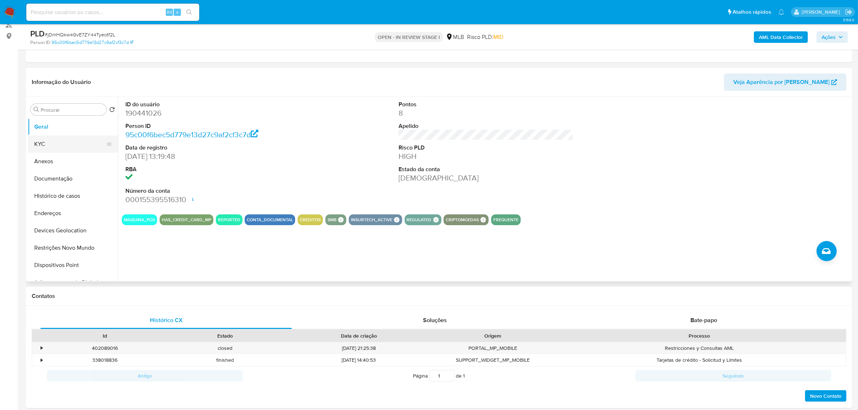
click at [37, 140] on button "KYC" at bounding box center [70, 144] width 84 height 17
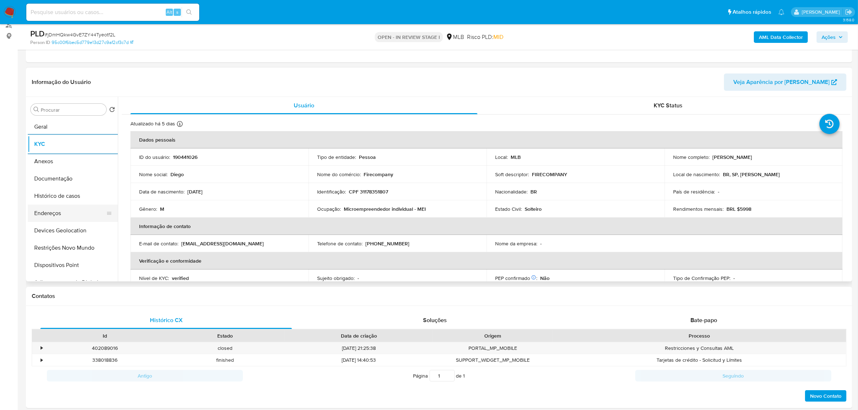
click at [62, 210] on button "Endereços" at bounding box center [70, 213] width 84 height 17
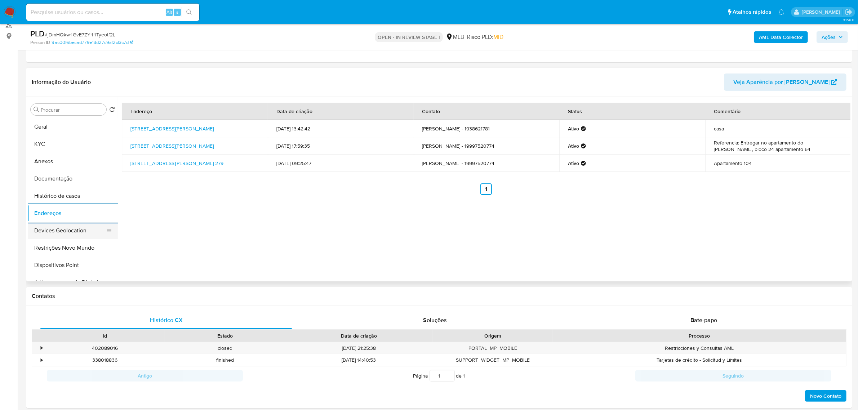
click at [74, 227] on button "Devices Geolocation" at bounding box center [70, 230] width 84 height 17
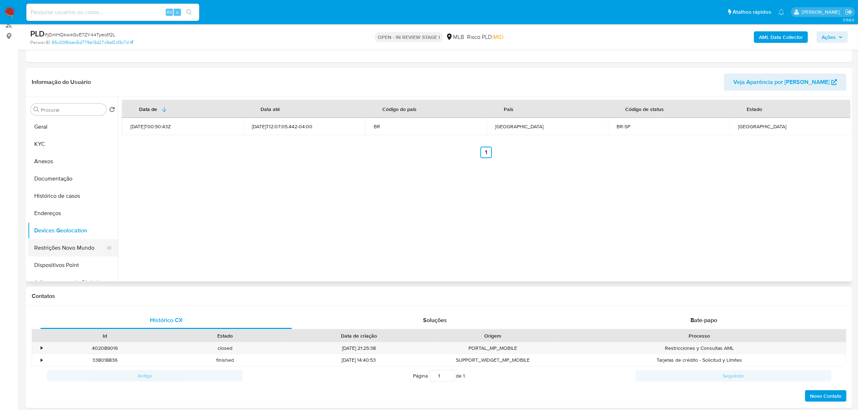
click at [67, 240] on button "Restrições Novo Mundo" at bounding box center [70, 247] width 84 height 17
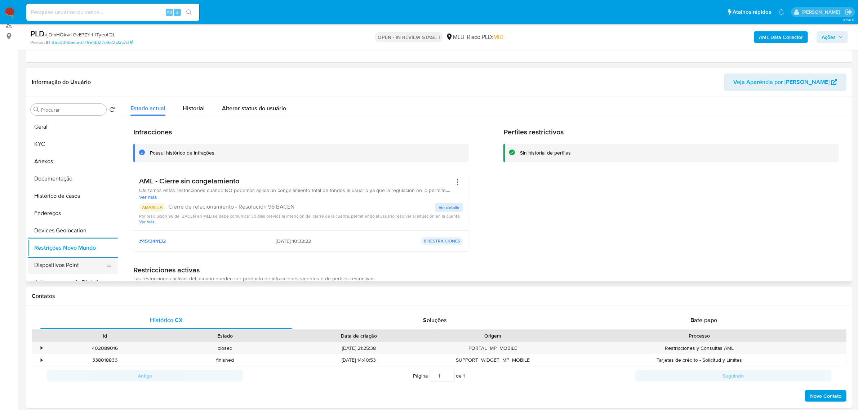
click at [63, 270] on button "Dispositivos Point" at bounding box center [70, 265] width 84 height 17
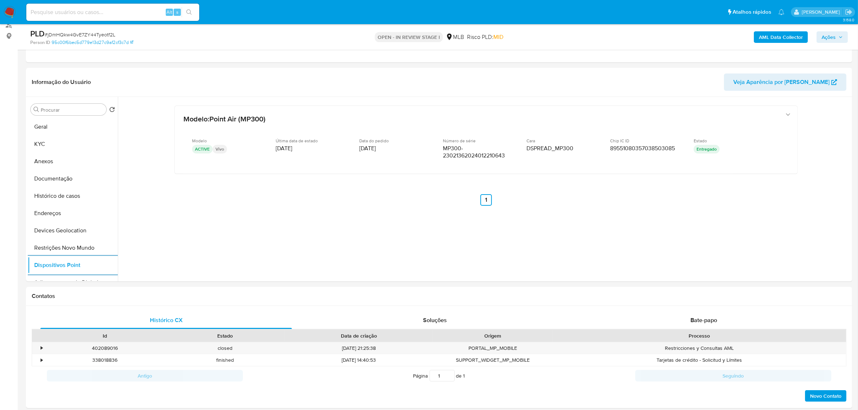
click at [772, 39] on b "AML Data Collector" at bounding box center [781, 37] width 44 height 12
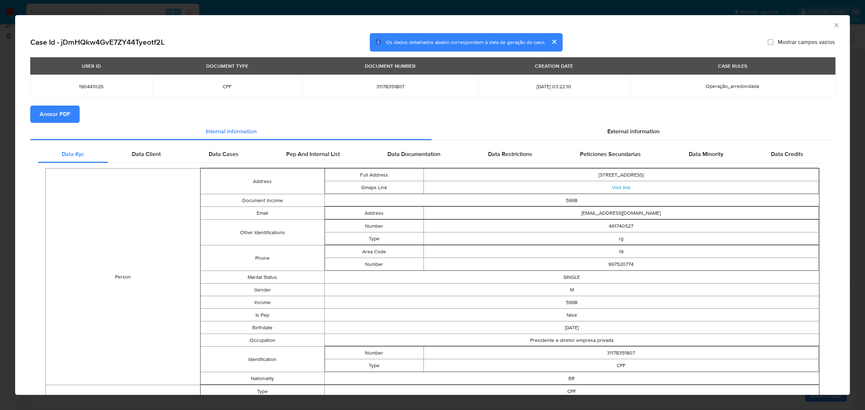
click at [69, 111] on span "Anexar PDF" at bounding box center [55, 114] width 31 height 16
click at [610, 125] on div "External information" at bounding box center [633, 132] width 403 height 17
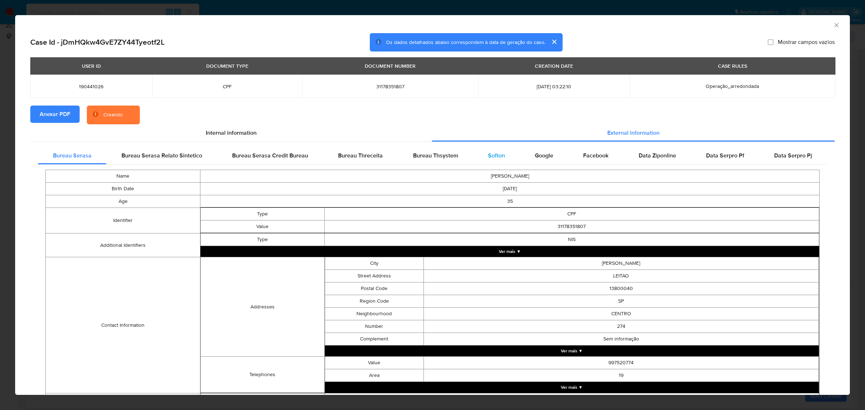
click at [488, 155] on span "Softon" at bounding box center [496, 155] width 17 height 8
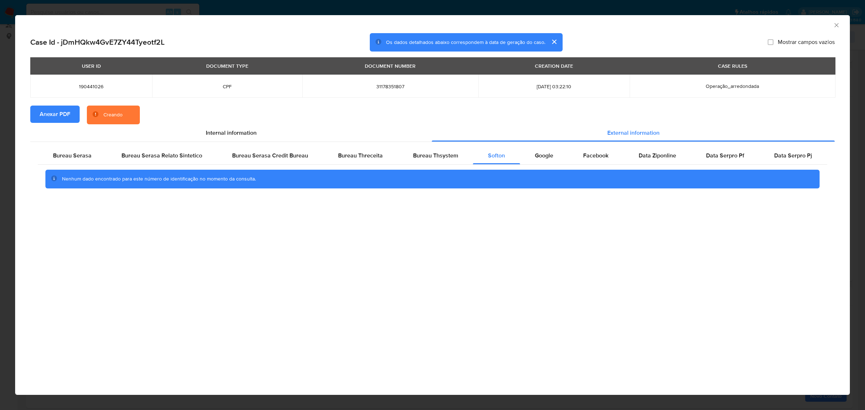
click at [598, 11] on div "AML Data Collector Case Id - jDmHQkw4GvE7ZY44Tyeotf2L Os dados detalhados abaix…" at bounding box center [432, 205] width 865 height 410
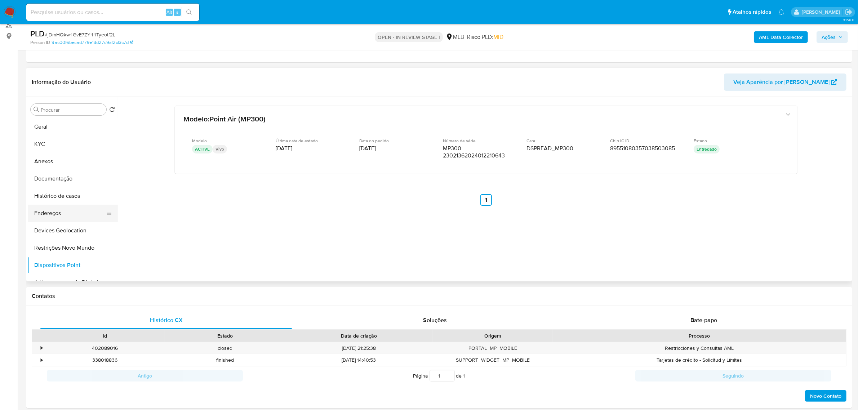
click at [42, 216] on button "Endereços" at bounding box center [70, 213] width 84 height 17
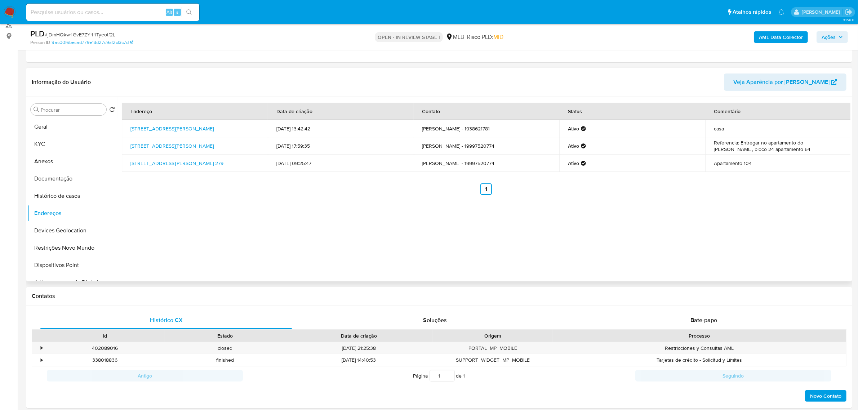
drag, startPoint x: 128, startPoint y: 142, endPoint x: 155, endPoint y: 152, distance: 29.4
click at [155, 152] on td "Avenida João Del Papa 140, Osasco, São Paulo, 06236020, Brasil 140" at bounding box center [195, 145] width 146 height 17
copy link "Avenida João Del Papa 140, Osasco, São Paulo, 06236020,"
click at [150, 150] on link "Avenida João Del Papa 140, Osasco, São Paulo, 06236020, Brasil 140" at bounding box center [171, 145] width 83 height 7
click at [59, 143] on button "KYC" at bounding box center [73, 144] width 90 height 17
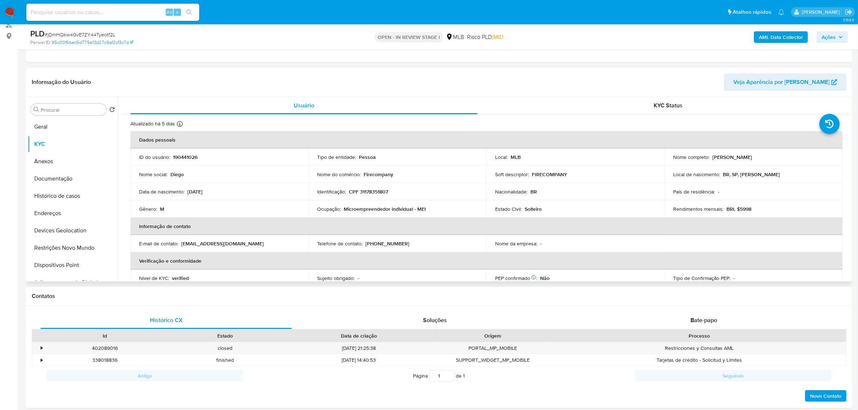
click at [370, 193] on p "CPF 31178351807" at bounding box center [368, 191] width 39 height 6
copy p "31178351807"
drag, startPoint x: 711, startPoint y: 159, endPoint x: 783, endPoint y: 158, distance: 72.4
click at [783, 158] on div "Nome completo : Diego Izzet Cassoli de Oliveira" at bounding box center [753, 157] width 161 height 6
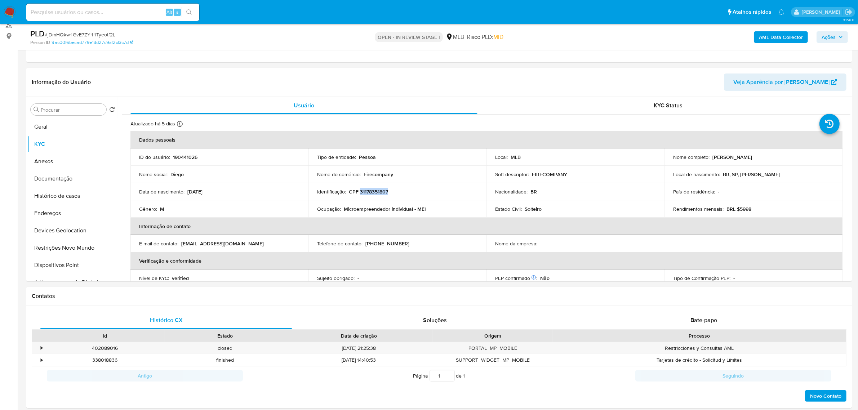
copy p "Diego Izzet Cassoli de Oliveira"
click at [372, 192] on p "CPF 31178351807" at bounding box center [368, 191] width 39 height 6
copy p "31178351807"
click at [53, 179] on button "Documentação" at bounding box center [70, 178] width 84 height 17
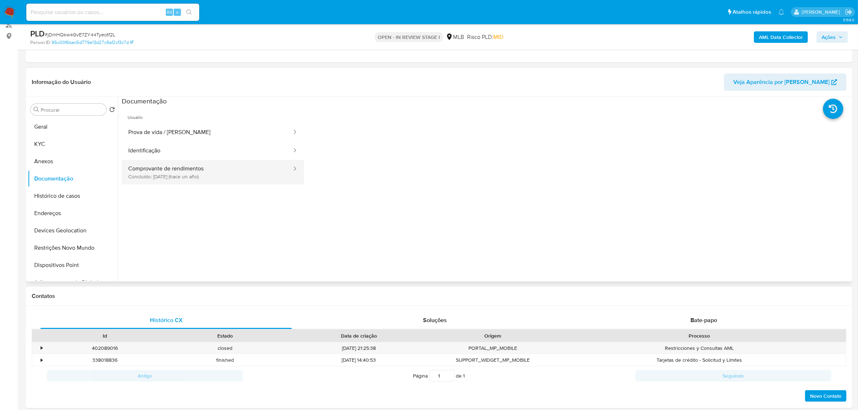
click at [211, 174] on button "Comprovante de rendimentos Concluído: 25/06/2024 (hace un año)" at bounding box center [207, 172] width 171 height 25
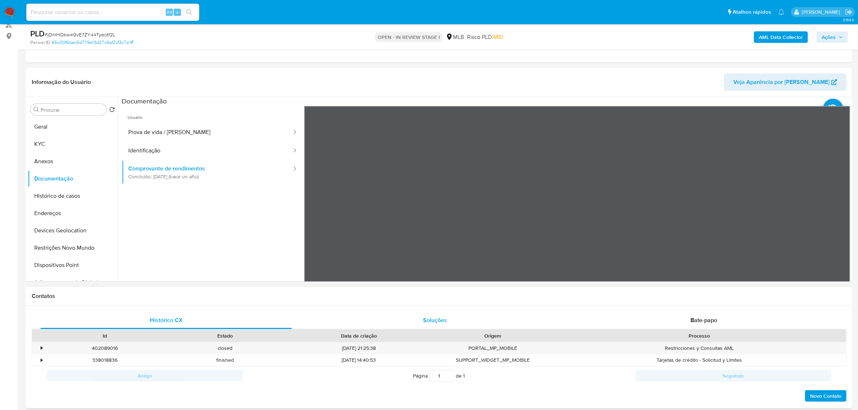
click at [49, 145] on button "KYC" at bounding box center [70, 144] width 84 height 17
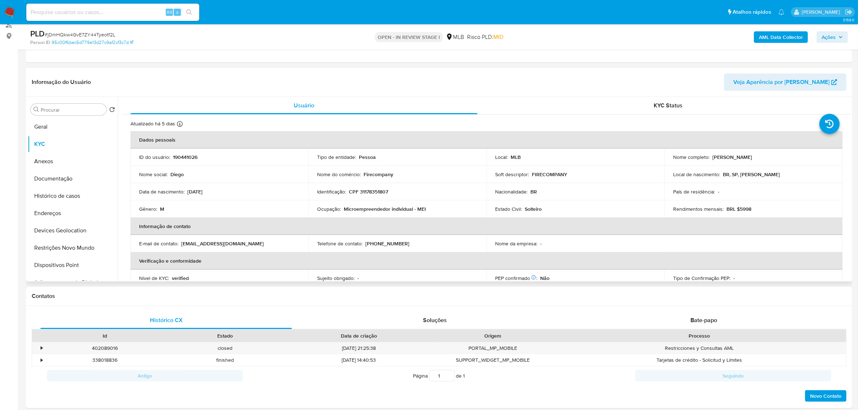
scroll to position [45, 0]
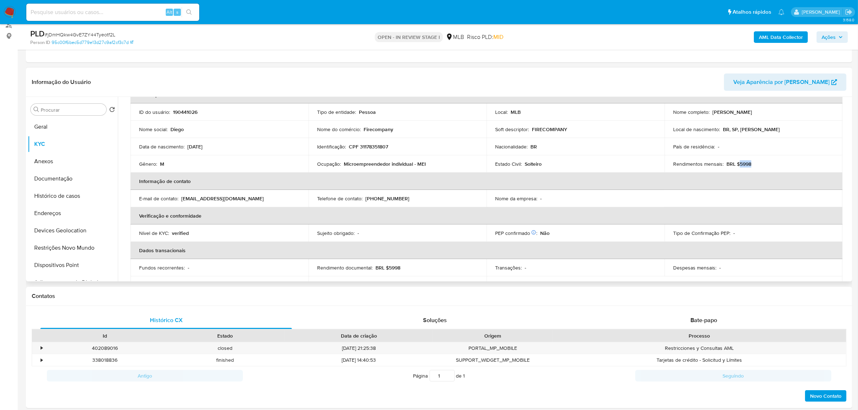
drag, startPoint x: 738, startPoint y: 164, endPoint x: 763, endPoint y: 164, distance: 24.9
click at [763, 164] on div "Rendimentos mensais : BRL $5998" at bounding box center [753, 164] width 161 height 6
copy p "5998"
click at [41, 185] on button "Documentação" at bounding box center [70, 178] width 84 height 17
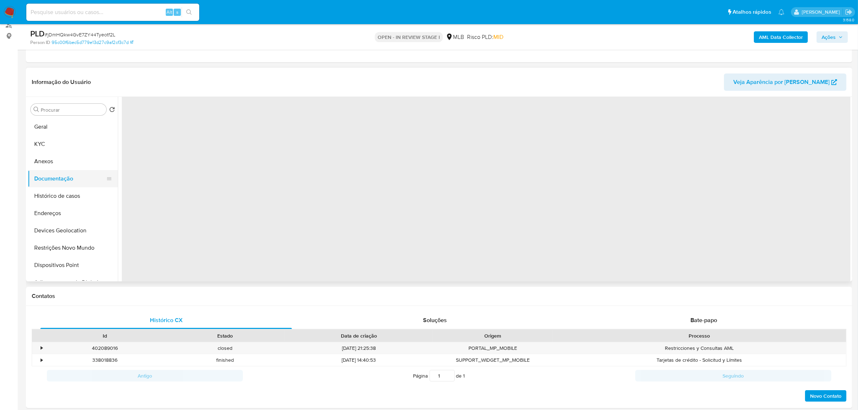
scroll to position [0, 0]
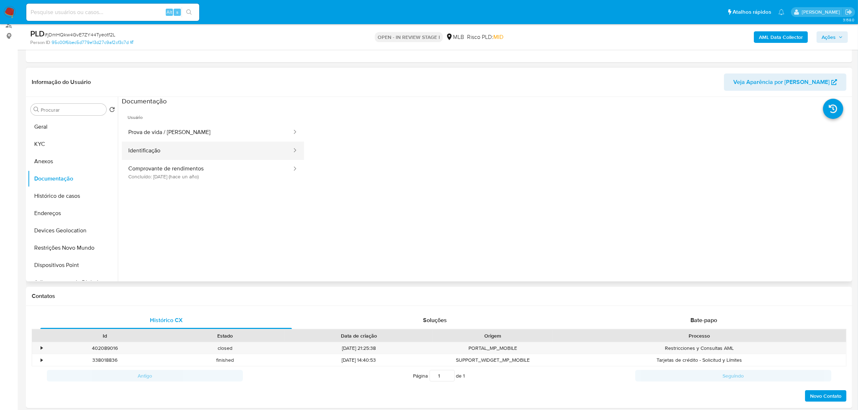
click at [157, 151] on button "Identificação" at bounding box center [207, 151] width 171 height 18
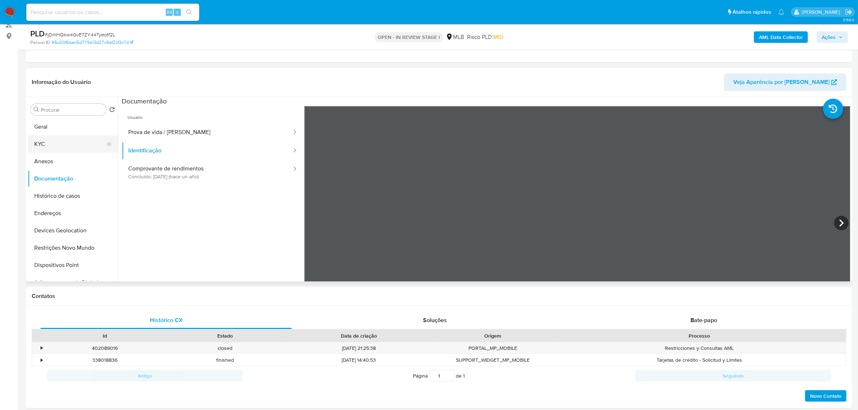
click at [58, 145] on button "KYC" at bounding box center [70, 144] width 84 height 17
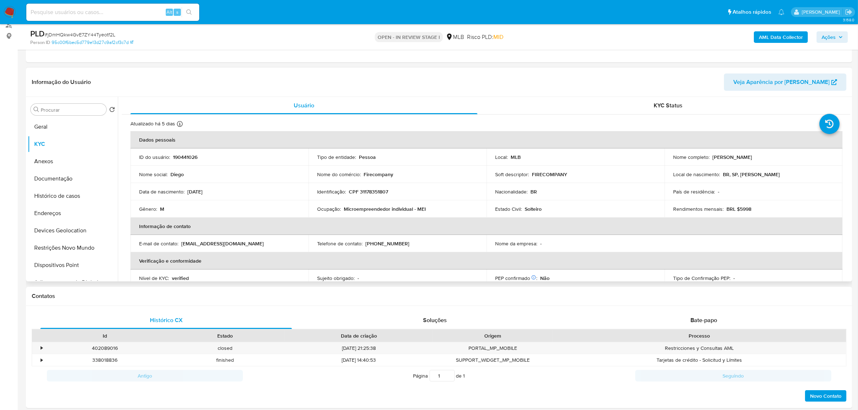
click at [377, 192] on p "CPF 31178351807" at bounding box center [368, 191] width 39 height 6
copy p "31178351807"
drag, startPoint x: 711, startPoint y: 157, endPoint x: 799, endPoint y: 160, distance: 88.3
click at [799, 160] on div "Nome completo : Diego Izzet Cassoli de Oliveira" at bounding box center [753, 157] width 161 height 6
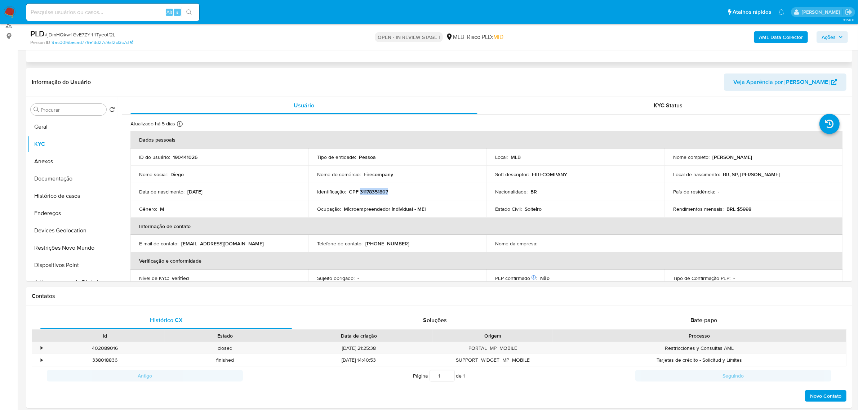
copy p "Diego Izzet Cassoli de Oliveira"
click at [69, 181] on button "Documentação" at bounding box center [70, 178] width 84 height 17
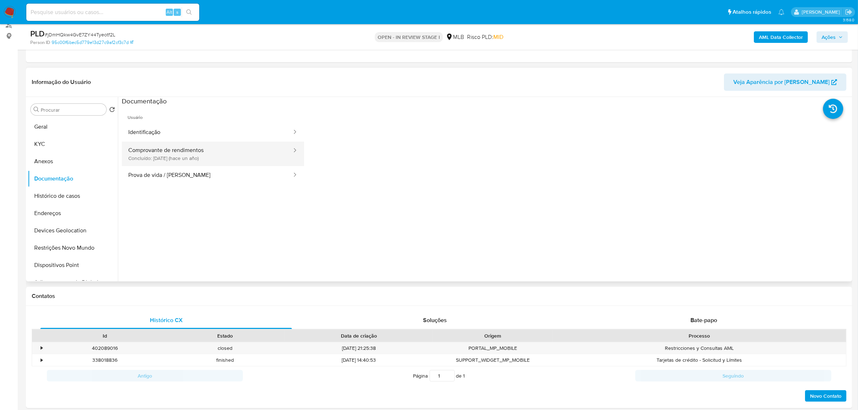
click at [193, 154] on button "Comprovante de rendimentos Concluído: 25/06/2024 (hace un año)" at bounding box center [207, 154] width 171 height 25
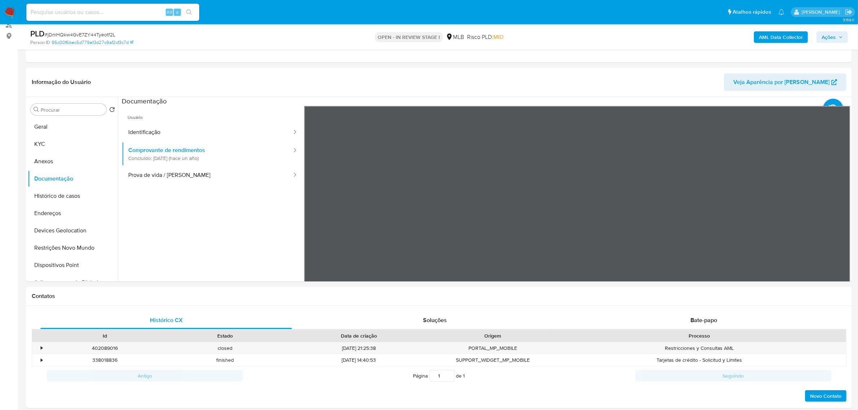
click at [70, 127] on button "Geral" at bounding box center [70, 126] width 84 height 17
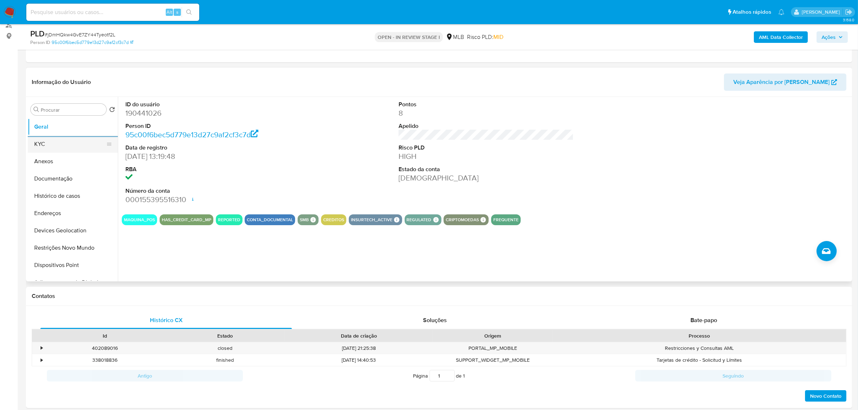
click at [66, 151] on button "KYC" at bounding box center [70, 144] width 84 height 17
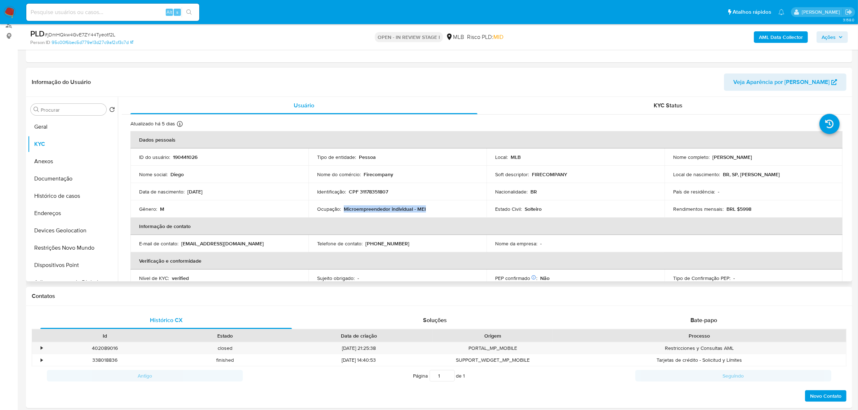
drag, startPoint x: 343, startPoint y: 208, endPoint x: 446, endPoint y: 208, distance: 103.4
click at [446, 208] on div "Ocupação : Microempreendedor individual - MEI" at bounding box center [397, 209] width 161 height 6
copy p "Microempreendedor individual - MEI"
drag, startPoint x: 831, startPoint y: 34, endPoint x: 810, endPoint y: 40, distance: 22.3
click at [831, 34] on span "Ações" at bounding box center [829, 37] width 14 height 12
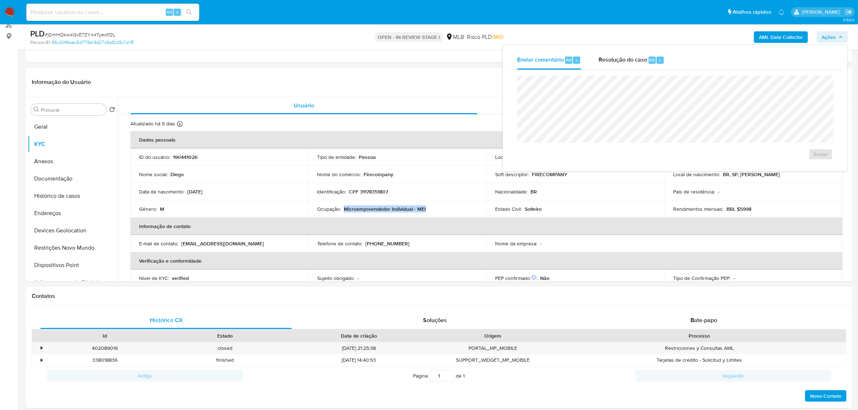
drag, startPoint x: 608, startPoint y: 60, endPoint x: 613, endPoint y: 73, distance: 13.6
click at [608, 61] on span "Resolução do caso" at bounding box center [623, 60] width 49 height 8
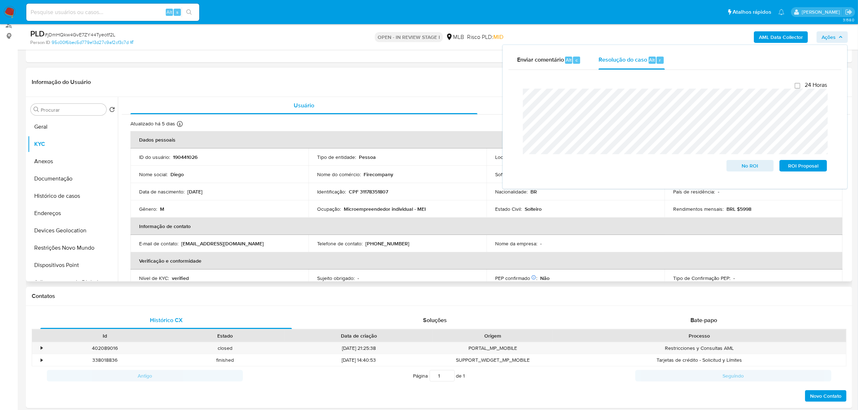
click at [373, 195] on p "CPF 31178351807" at bounding box center [368, 191] width 39 height 6
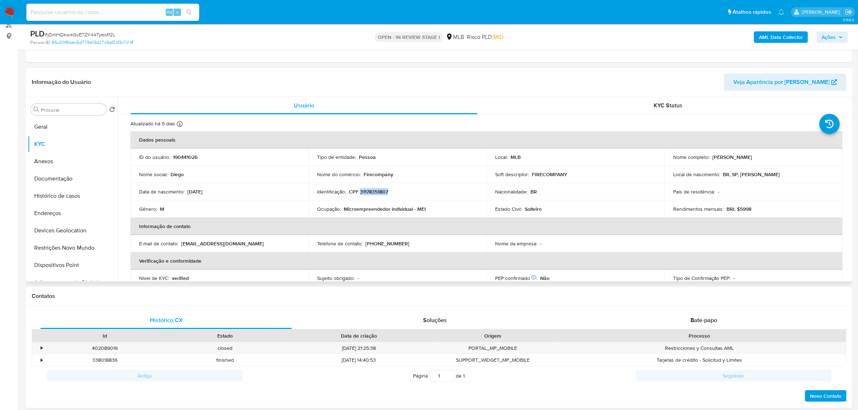
click at [373, 195] on p "CPF 31178351807" at bounding box center [368, 191] width 39 height 6
click at [829, 34] on span "Ações" at bounding box center [829, 37] width 14 height 12
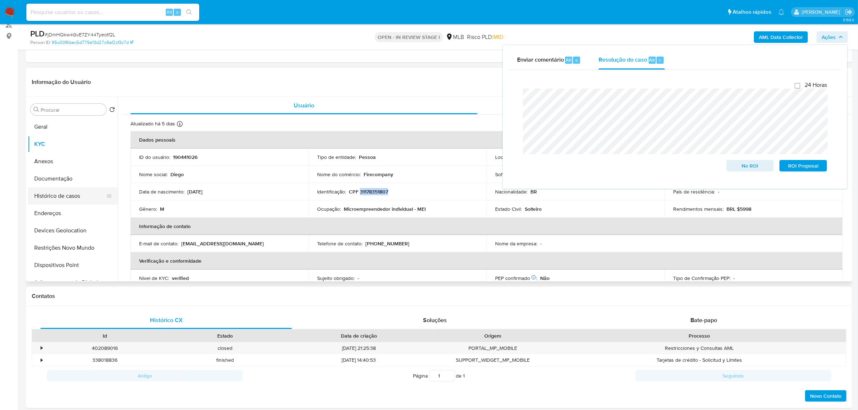
click at [61, 197] on button "Histórico de casos" at bounding box center [70, 195] width 84 height 17
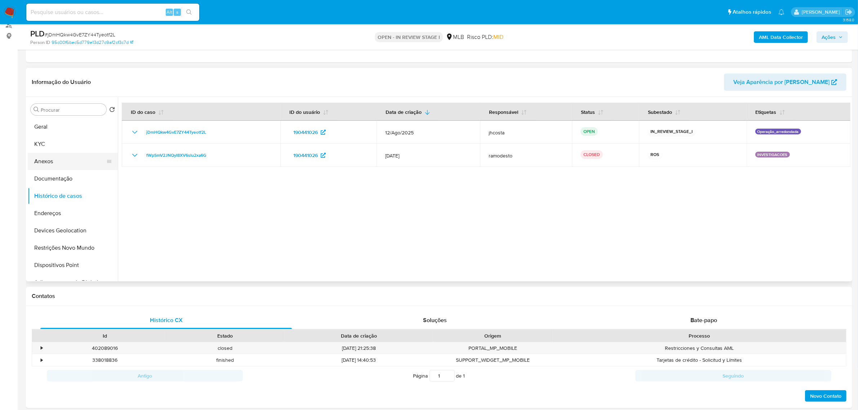
click at [63, 161] on button "Anexos" at bounding box center [70, 161] width 84 height 17
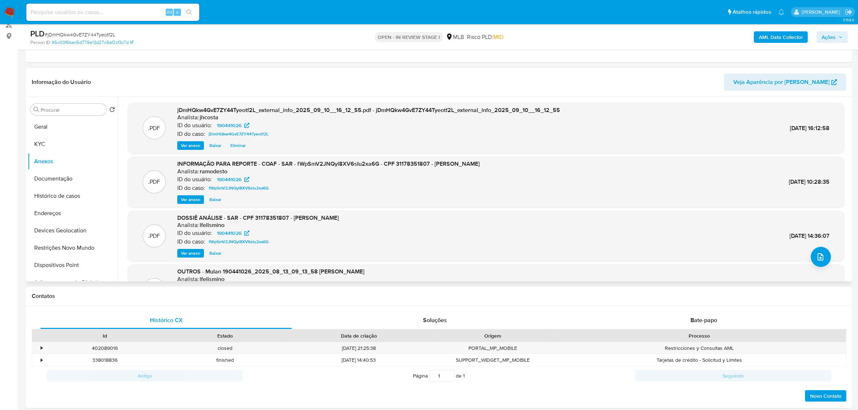
click at [184, 200] on span "Ver anexo" at bounding box center [190, 199] width 19 height 7
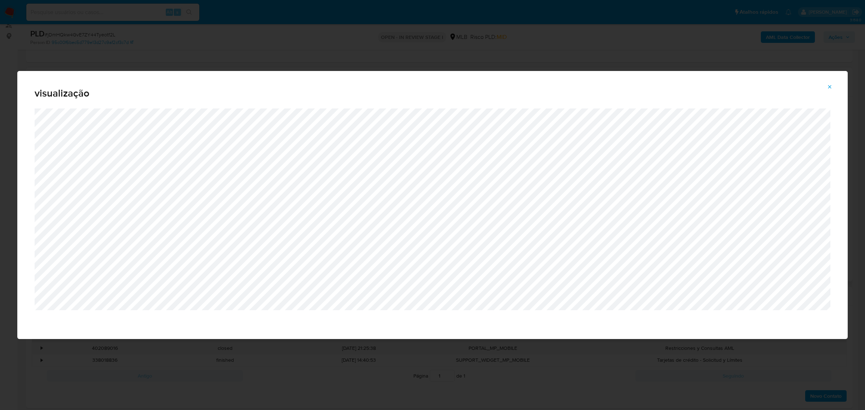
click at [828, 87] on icon "Attachment preview" at bounding box center [830, 87] width 6 height 6
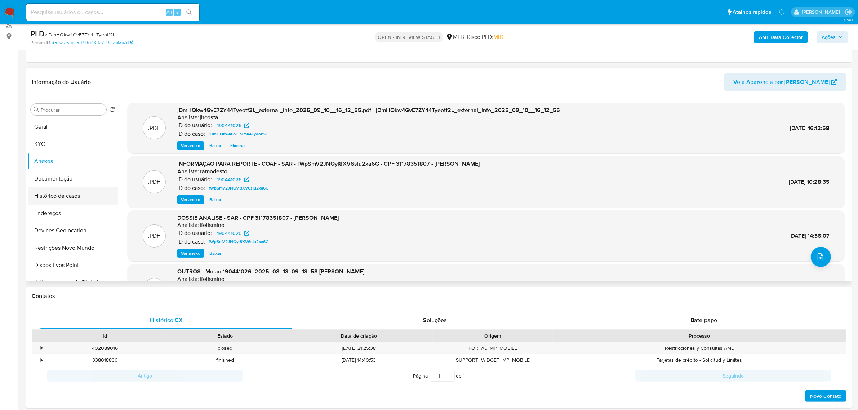
click at [73, 197] on button "Histórico de casos" at bounding box center [70, 195] width 84 height 17
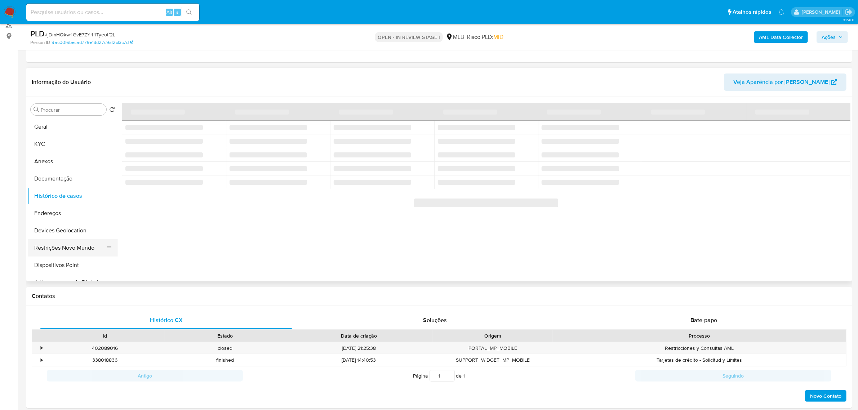
click at [58, 249] on button "Restrições Novo Mundo" at bounding box center [70, 247] width 84 height 17
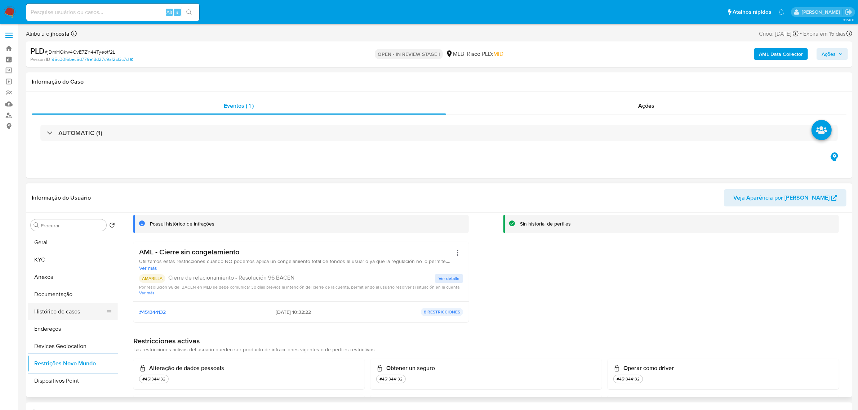
click at [64, 307] on button "Histórico de casos" at bounding box center [70, 311] width 84 height 17
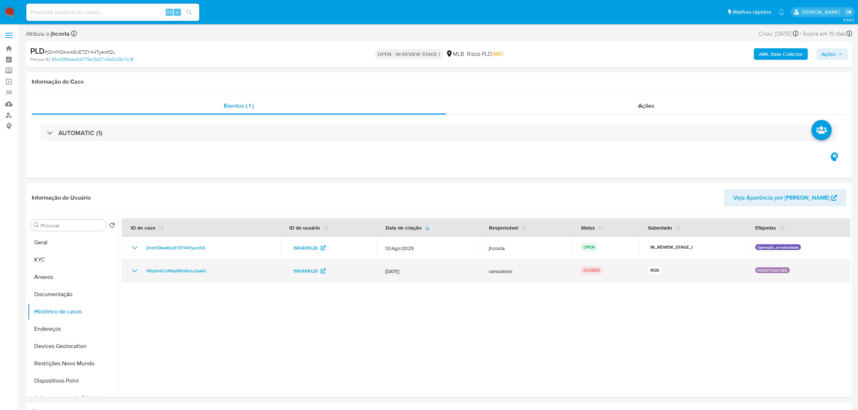
click at [134, 270] on icon "Mostrar/Ocultar" at bounding box center [134, 271] width 9 height 9
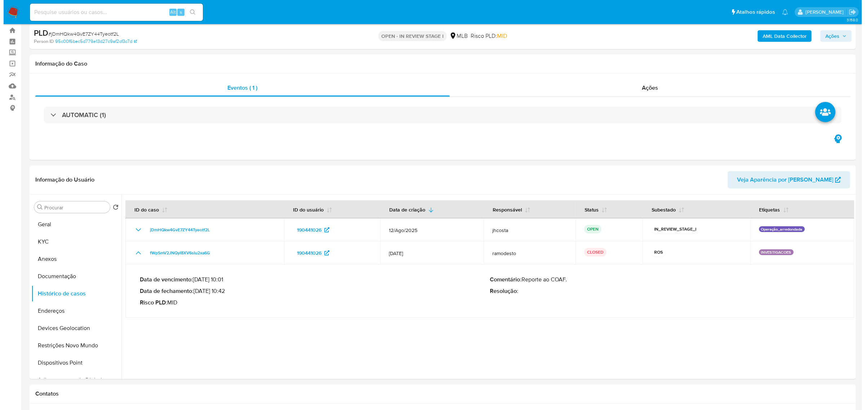
scroll to position [45, 0]
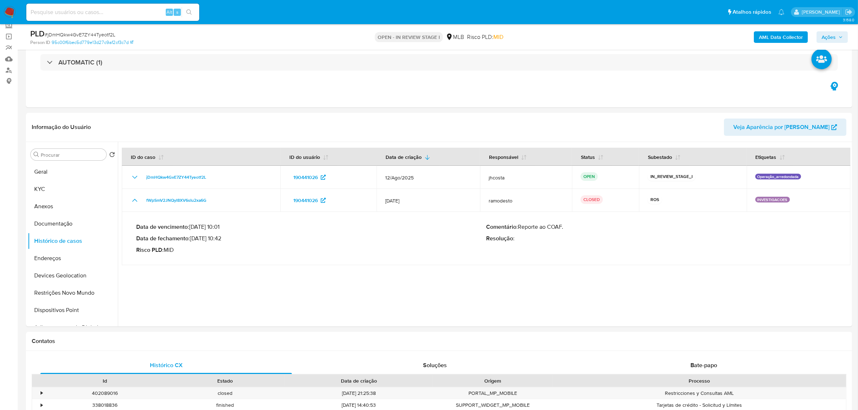
drag, startPoint x: 194, startPoint y: 240, endPoint x: 223, endPoint y: 240, distance: 29.9
click at [223, 240] on p "Data de fechamento : 20/08/2025 10:42" at bounding box center [311, 238] width 350 height 7
drag, startPoint x: 833, startPoint y: 39, endPoint x: 829, endPoint y: 40, distance: 4.5
click at [833, 39] on span "Ações" at bounding box center [829, 37] width 14 height 12
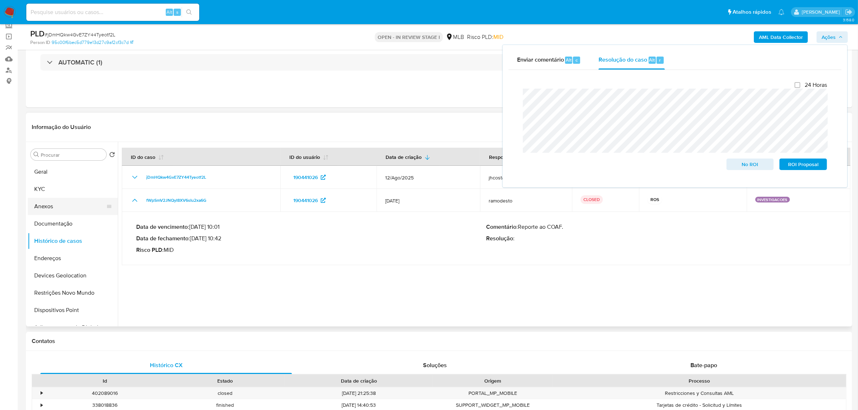
click at [53, 209] on button "Anexos" at bounding box center [70, 206] width 84 height 17
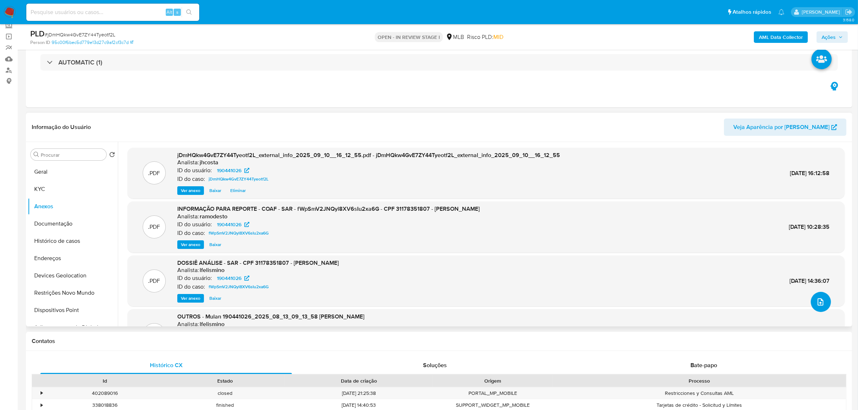
click at [825, 300] on button "upload-file" at bounding box center [821, 302] width 20 height 20
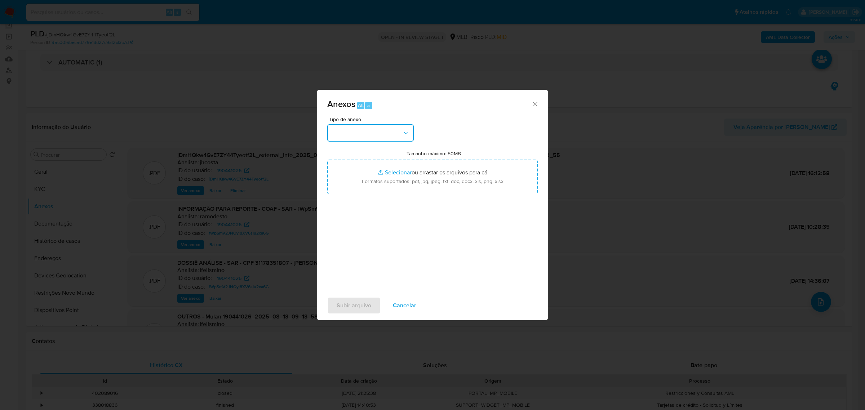
click at [399, 133] on button "button" at bounding box center [370, 132] width 86 height 17
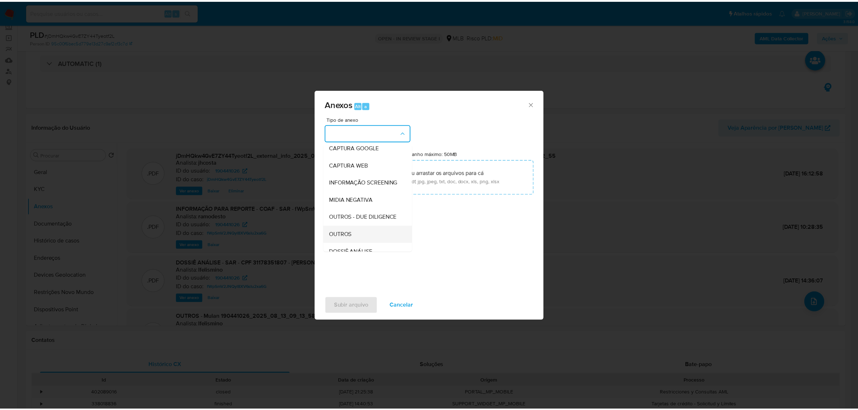
scroll to position [90, 0]
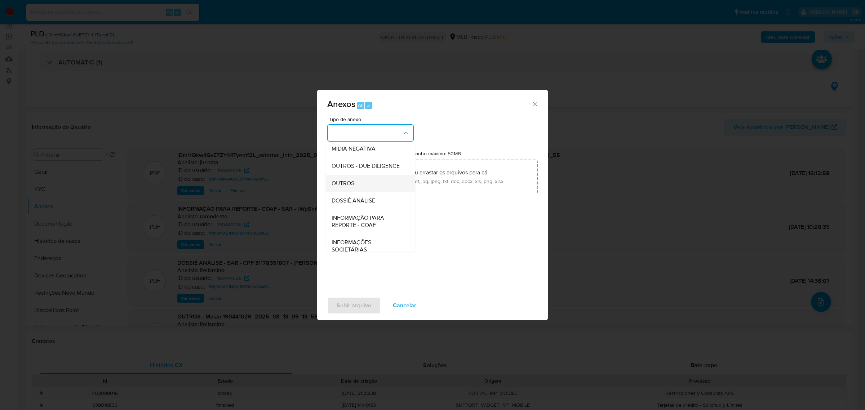
click at [351, 187] on span "OUTROS" at bounding box center [343, 182] width 23 height 7
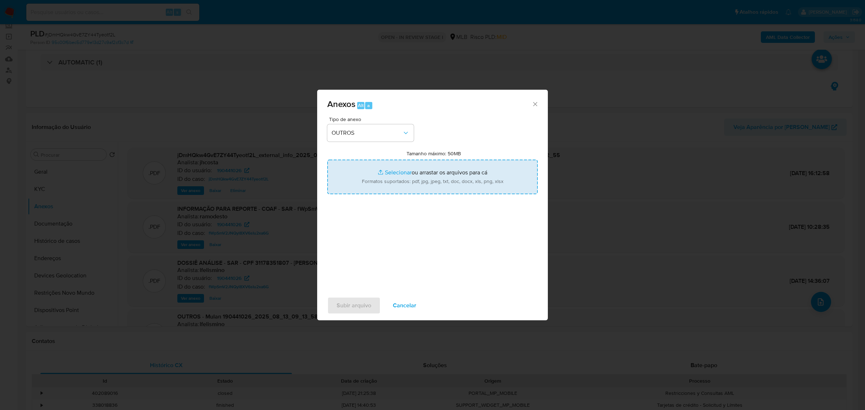
click at [431, 177] on input "Tamanho máximo: 50MB Selecionar arquivos" at bounding box center [432, 177] width 210 height 35
click at [458, 178] on input "Tamanho máximo: 50MB Selecionar arquivos" at bounding box center [432, 177] width 210 height 35
type input "C:\fakepath\Mulan 190441026_2025_09_10_07_54_31.xlsx"
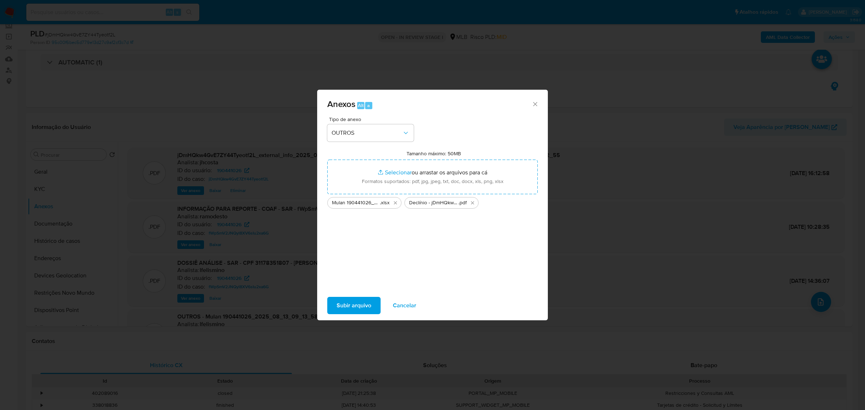
click at [356, 305] on span "Subir arquivo" at bounding box center [354, 306] width 35 height 16
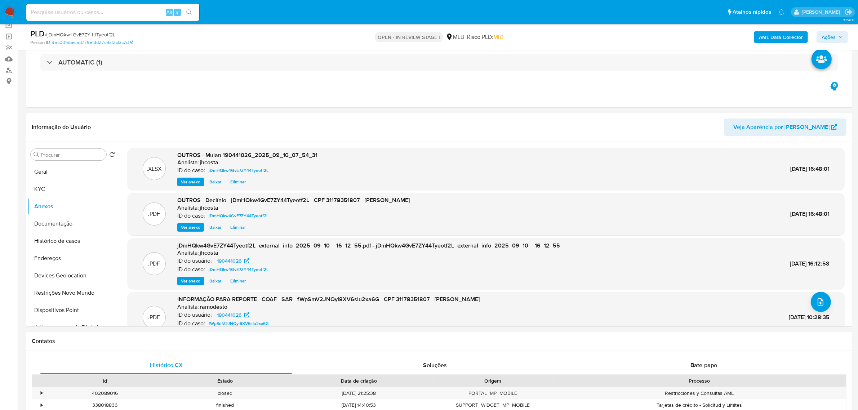
click at [837, 40] on span "Ações" at bounding box center [832, 37] width 21 height 10
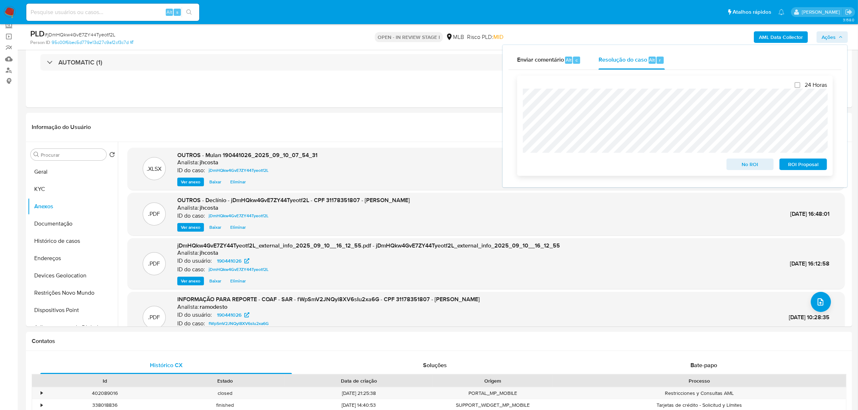
click at [755, 165] on span "No ROI" at bounding box center [750, 164] width 37 height 10
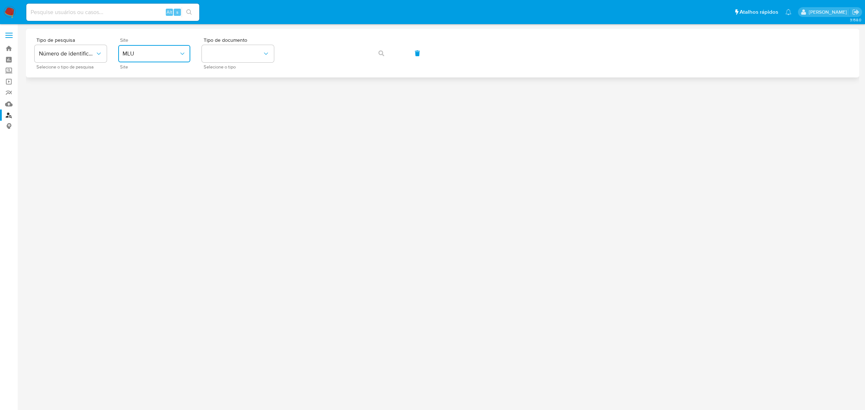
click at [181, 53] on icon "site_id" at bounding box center [182, 53] width 7 height 7
click at [163, 109] on div "MLB" at bounding box center [152, 107] width 59 height 17
click at [256, 54] on button "identificationType" at bounding box center [238, 53] width 72 height 17
click at [230, 97] on div "CPF CPF" at bounding box center [235, 101] width 59 height 25
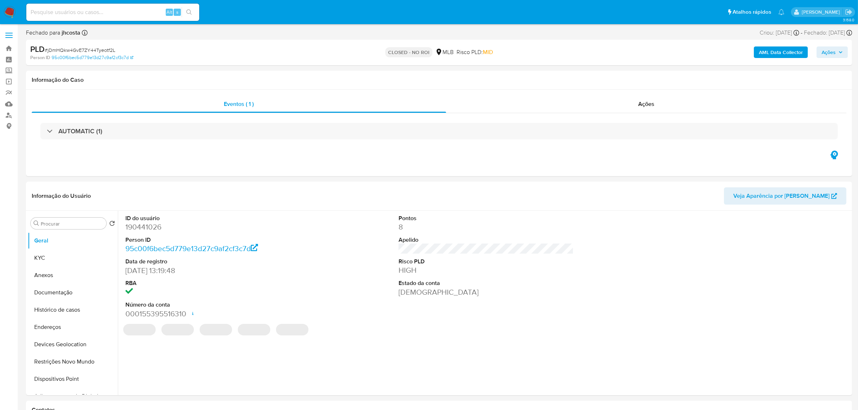
select select "10"
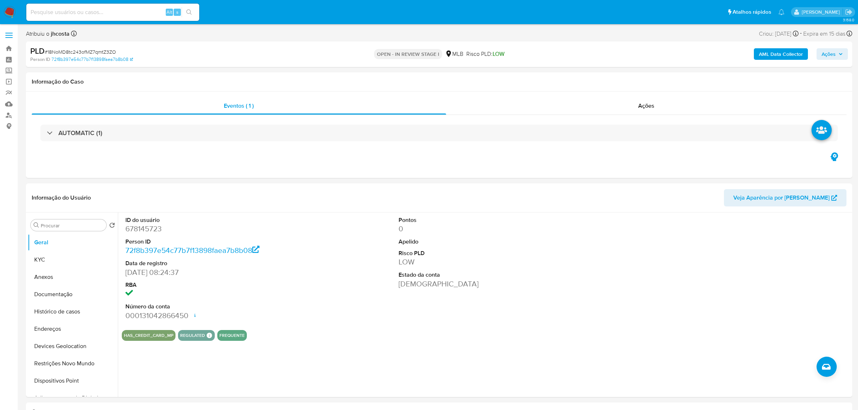
select select "10"
click at [139, 233] on dd "678145723" at bounding box center [212, 229] width 175 height 10
copy dd "678145723"
click at [303, 226] on div "ID do usuário 678145723 Person ID 72f8b397e54c77b7f13898faea7b8b08 Data de regi…" at bounding box center [486, 269] width 729 height 112
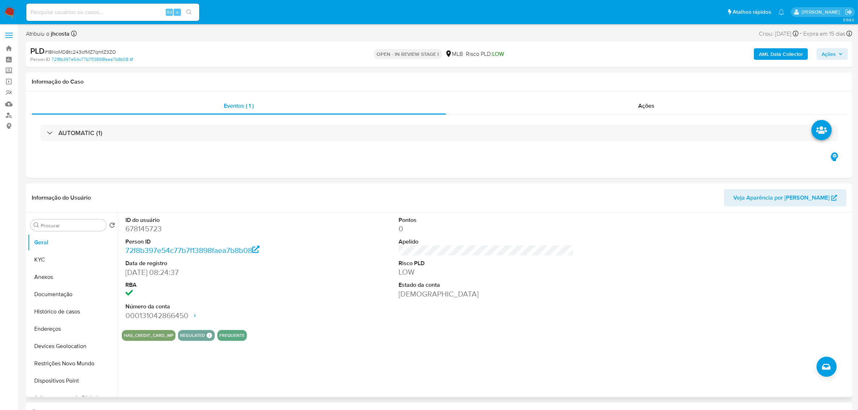
scroll to position [90, 0]
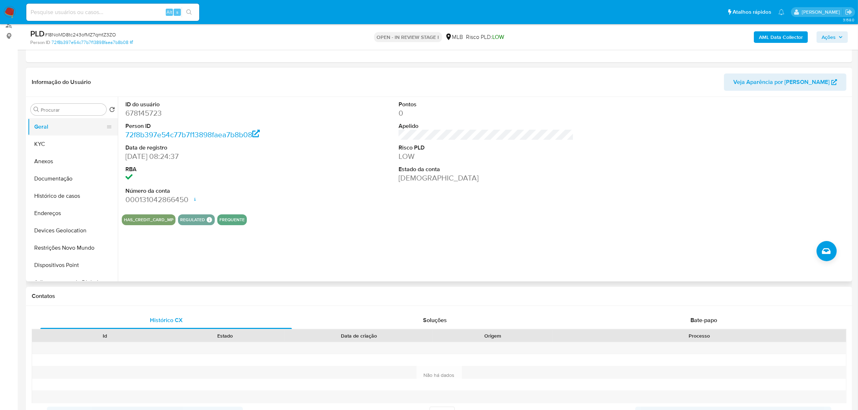
click at [55, 133] on button "Geral" at bounding box center [70, 126] width 84 height 17
click at [55, 139] on button "KYC" at bounding box center [70, 144] width 84 height 17
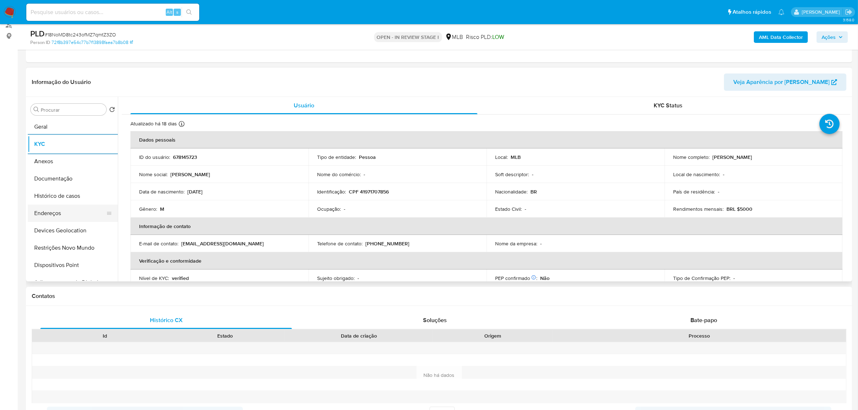
click at [60, 210] on button "Endereços" at bounding box center [70, 213] width 84 height 17
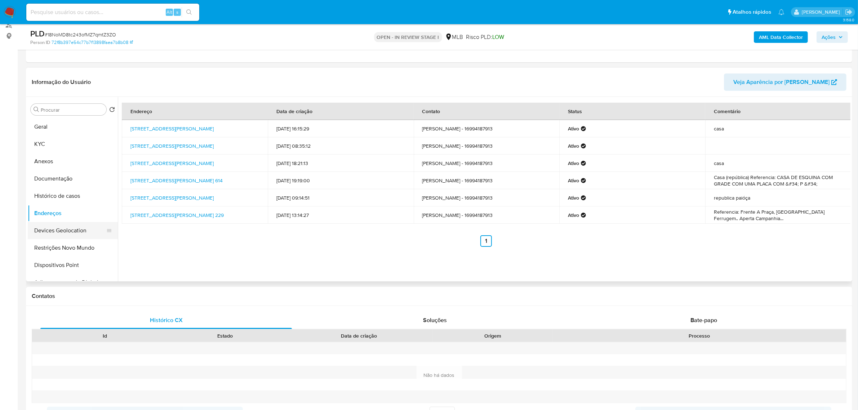
click at [79, 231] on button "Devices Geolocation" at bounding box center [70, 230] width 84 height 17
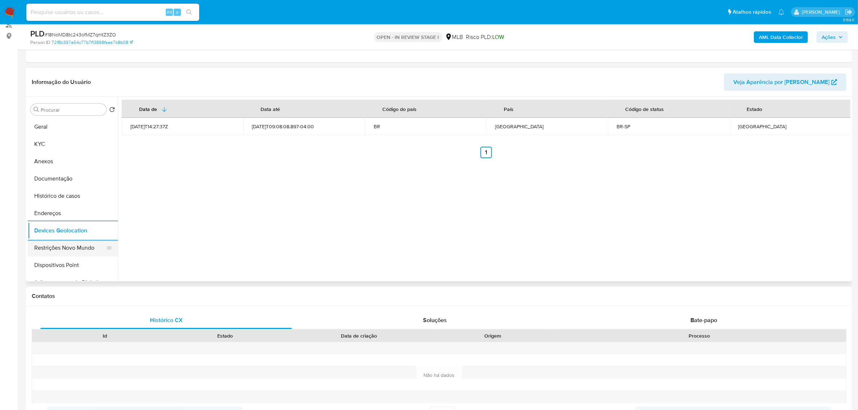
click at [82, 249] on button "Restrições Novo Mundo" at bounding box center [70, 247] width 84 height 17
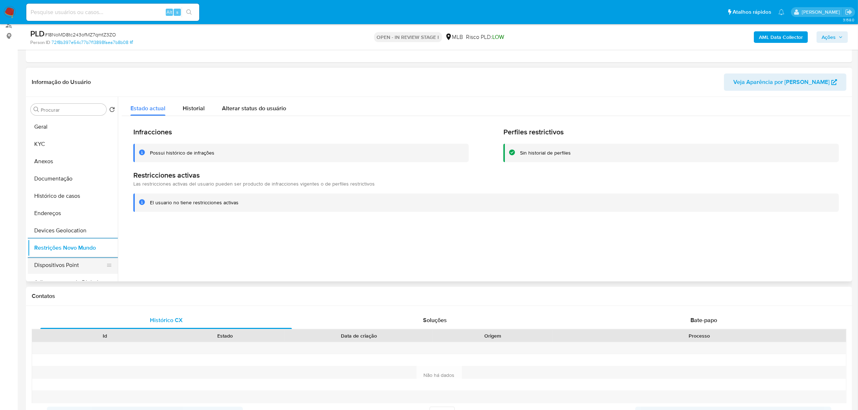
click at [70, 261] on button "Dispositivos Point" at bounding box center [70, 265] width 84 height 17
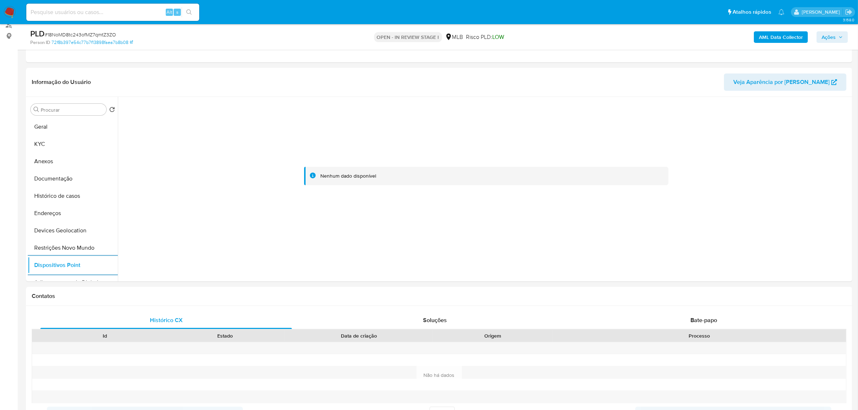
click at [782, 36] on b "AML Data Collector" at bounding box center [781, 37] width 44 height 12
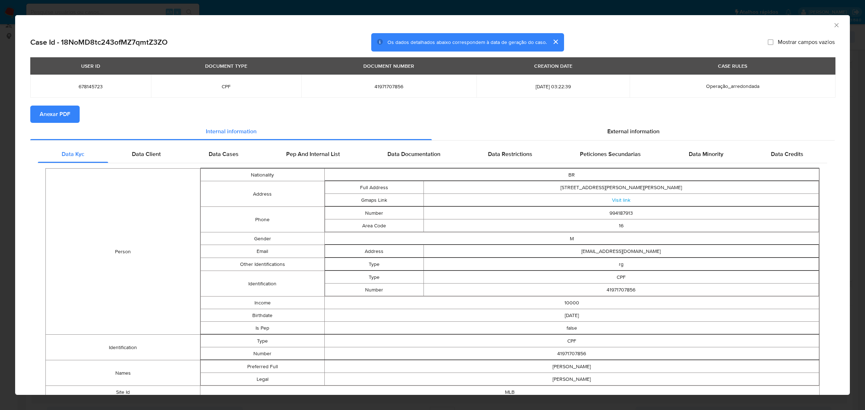
click at [63, 112] on span "Anexar PDF" at bounding box center [55, 114] width 31 height 16
click at [636, 130] on span "External information" at bounding box center [633, 133] width 52 height 8
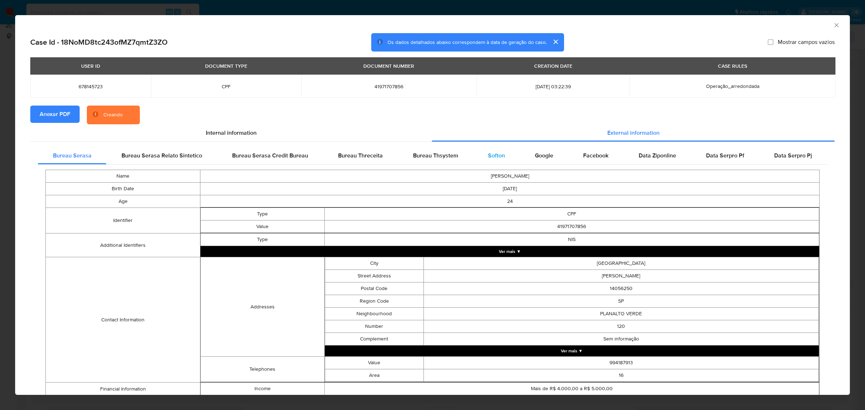
click at [489, 156] on span "Softon" at bounding box center [496, 155] width 17 height 8
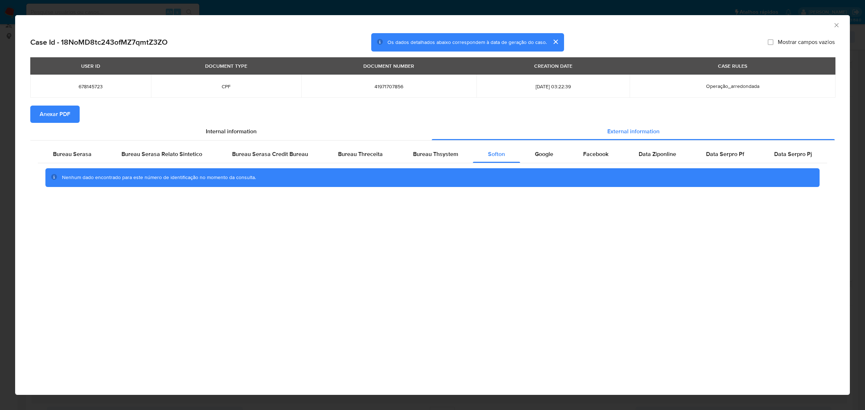
click at [835, 25] on icon "Fechar a janela" at bounding box center [836, 25] width 7 height 7
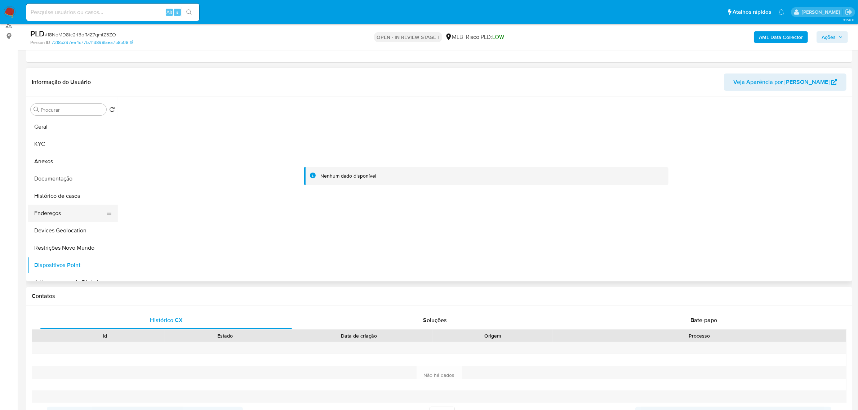
click at [49, 211] on button "Endereços" at bounding box center [70, 213] width 84 height 17
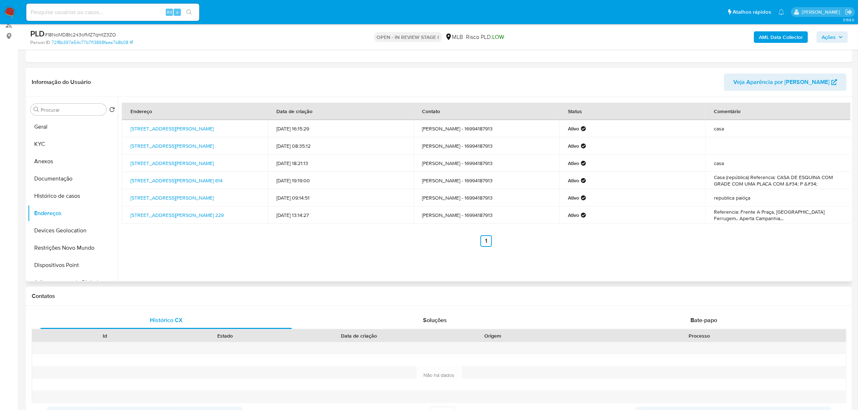
drag, startPoint x: 310, startPoint y: 167, endPoint x: 238, endPoint y: 167, distance: 72.4
click at [238, 167] on tr "Rua Joaquim Leonardo 231, Ribeirão Preto, São Paulo, 14056603, Brasil 231 05/04…" at bounding box center [486, 163] width 729 height 17
drag, startPoint x: 327, startPoint y: 179, endPoint x: 264, endPoint y: 178, distance: 62.7
click at [264, 178] on tr "Avenida Padre Dehon 614, Lavras, Minas Gerais, 37203639, Brasil 614 19/03/2025 …" at bounding box center [486, 180] width 729 height 17
drag, startPoint x: 281, startPoint y: 160, endPoint x: 314, endPoint y: 165, distance: 33.5
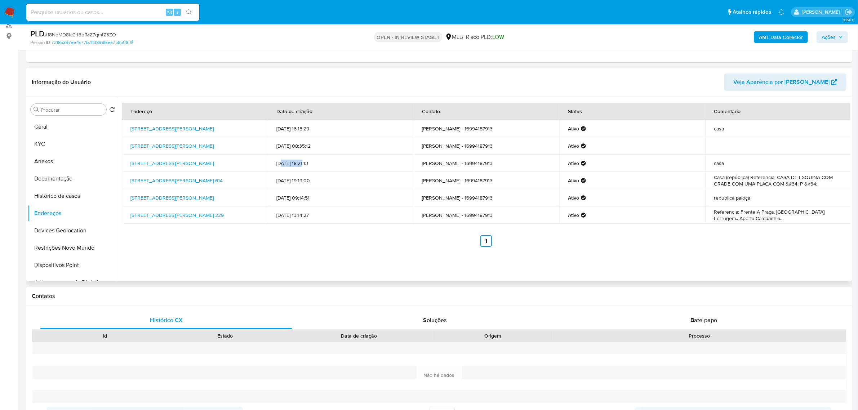
click at [314, 164] on td "05/04/2025 18:21:13" at bounding box center [341, 163] width 146 height 17
drag, startPoint x: 127, startPoint y: 159, endPoint x: 152, endPoint y: 167, distance: 26.3
click at [152, 167] on td "Rua Joaquim Leonardo 231, Ribeirão Preto, São Paulo, 14056603, Brasil 231" at bounding box center [195, 163] width 146 height 17
copy link "Rua Joaquim Leonardo 231, Ribeirão Preto, São Paulo, 14056603"
click at [148, 167] on link "Rua Joaquim Leonardo 231, Ribeirão Preto, São Paulo, 14056603, Brasil 231" at bounding box center [171, 163] width 83 height 7
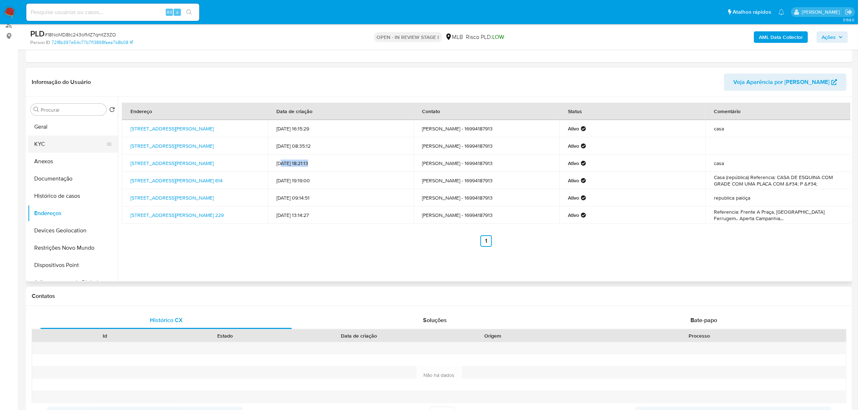
click at [53, 150] on button "KYC" at bounding box center [70, 144] width 84 height 17
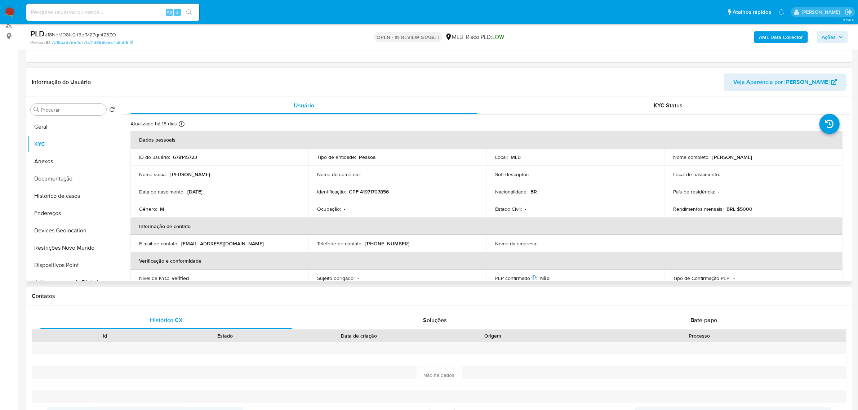
click at [383, 194] on p "CPF 41971707856" at bounding box center [369, 191] width 40 height 6
copy p "41971707856"
click at [374, 194] on p "CPF 41971707856" at bounding box center [369, 191] width 40 height 6
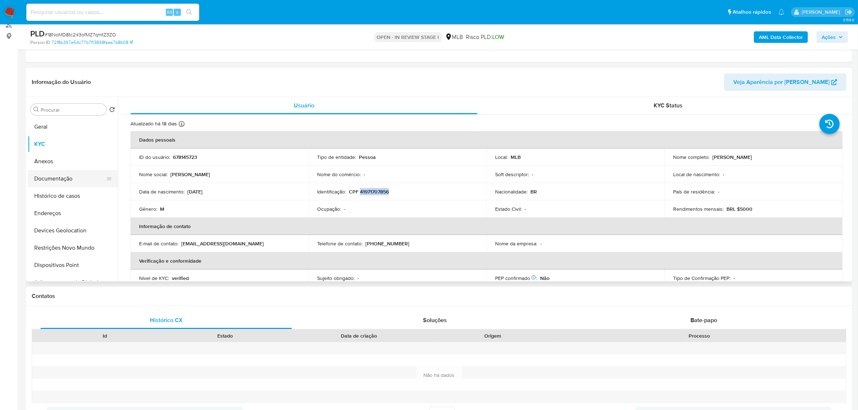
click at [58, 178] on button "Documentação" at bounding box center [70, 178] width 84 height 17
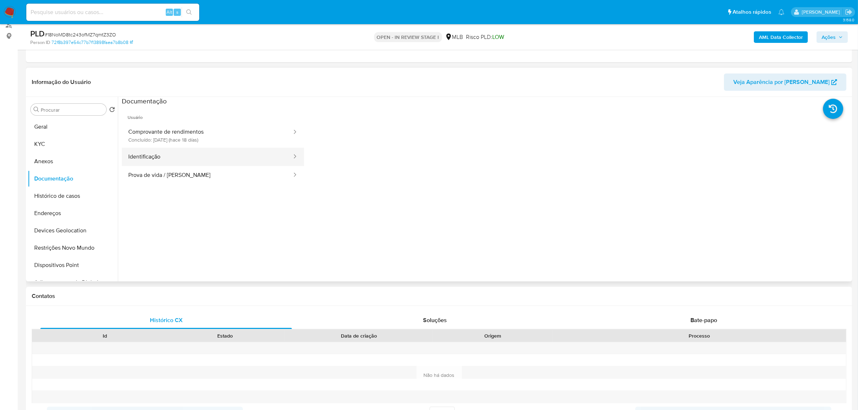
click at [255, 159] on button "Identificação" at bounding box center [207, 157] width 171 height 18
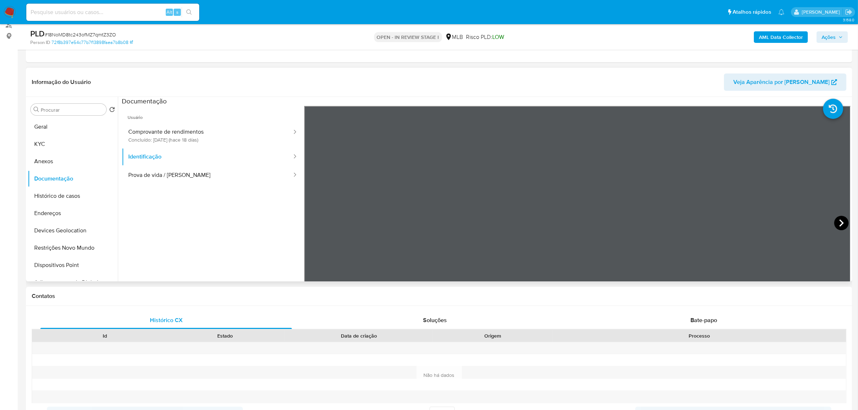
click at [843, 222] on icon at bounding box center [841, 223] width 14 height 14
click at [64, 150] on button "KYC" at bounding box center [70, 144] width 84 height 17
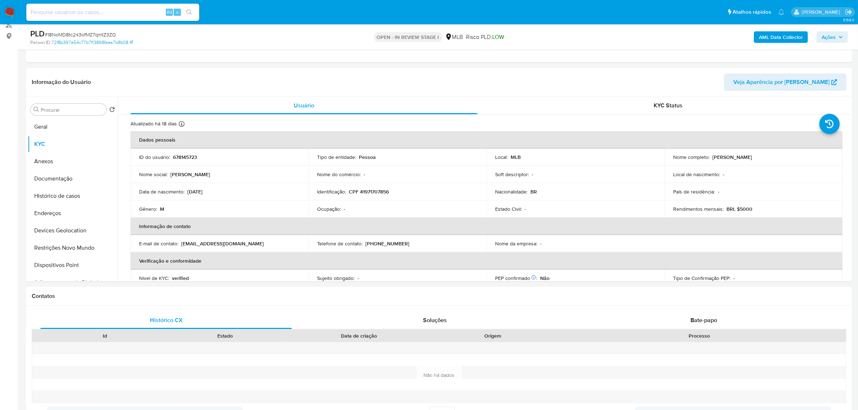
drag, startPoint x: 710, startPoint y: 157, endPoint x: 785, endPoint y: 156, distance: 75.0
click at [785, 156] on div "Nome completo : Victor Hugo da Silva Oliveira" at bounding box center [753, 157] width 161 height 6
copy p "Victor Hugo da Silva Oliveira"
drag, startPoint x: 70, startPoint y: 176, endPoint x: 76, endPoint y: 177, distance: 6.9
click at [69, 176] on button "Documentação" at bounding box center [70, 178] width 84 height 17
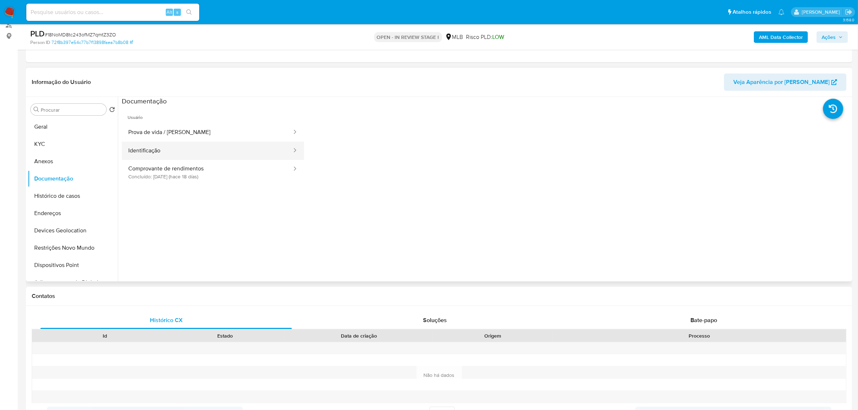
click at [216, 159] on button "Identificação" at bounding box center [207, 151] width 171 height 18
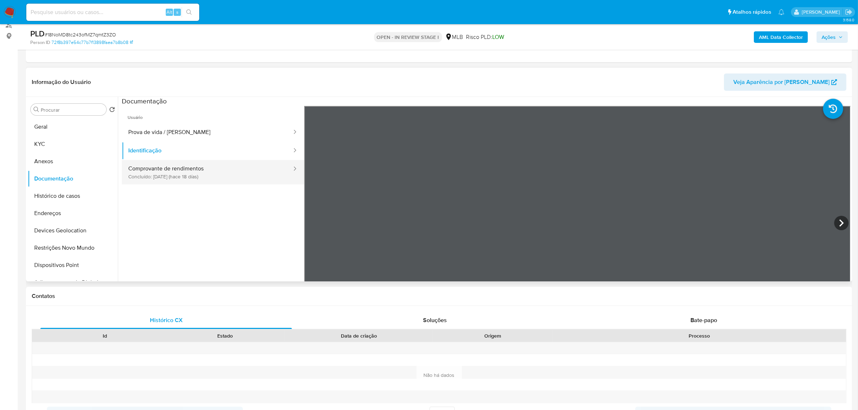
click at [196, 179] on button "Comprovante de rendimentos Concluído: 23/08/2025 (hace 18 días)" at bounding box center [207, 172] width 171 height 25
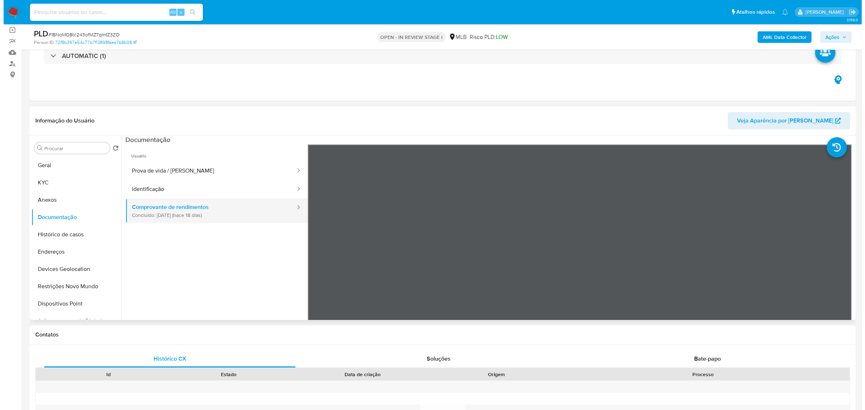
scroll to position [45, 0]
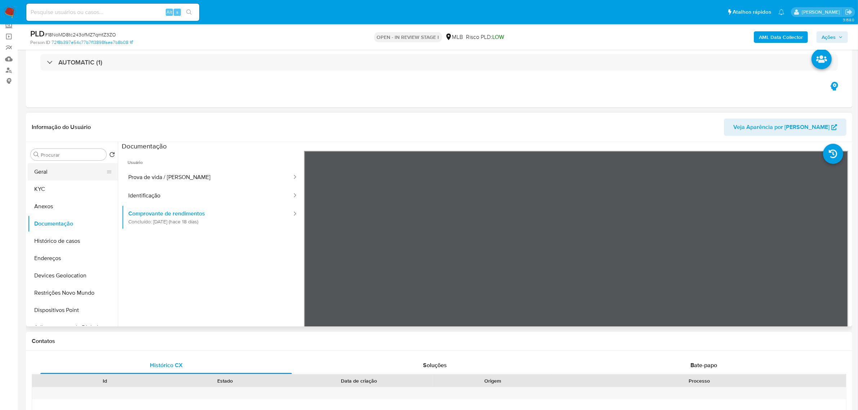
click at [47, 171] on button "Geral" at bounding box center [70, 171] width 84 height 17
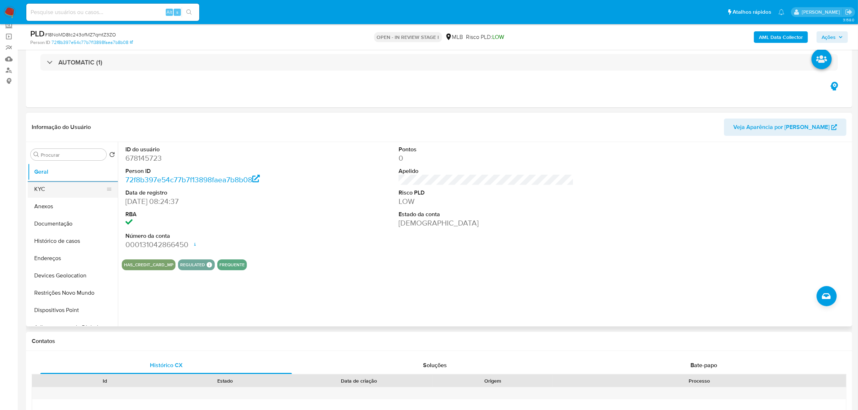
click at [52, 195] on button "KYC" at bounding box center [70, 189] width 84 height 17
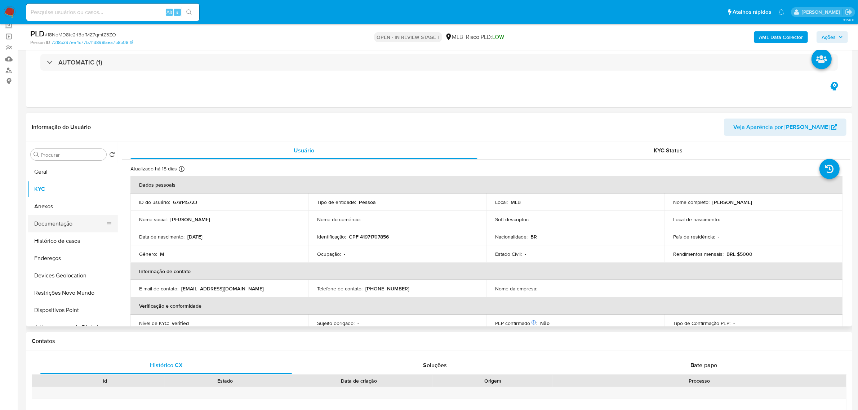
click at [81, 228] on button "Documentação" at bounding box center [70, 223] width 84 height 17
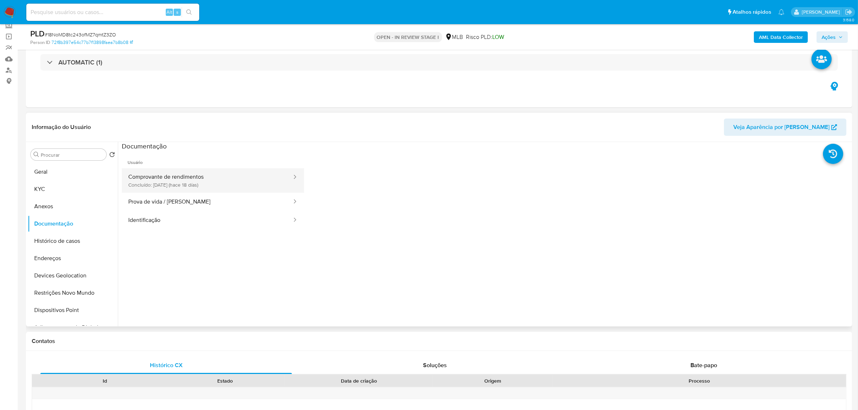
click at [226, 179] on button "Comprovante de rendimentos Concluído: 23/08/2025 (hace 18 días)" at bounding box center [207, 180] width 171 height 25
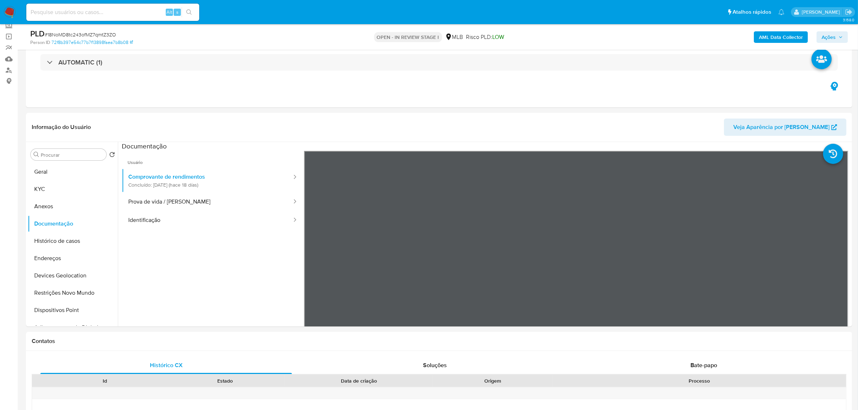
click at [824, 34] on span "Ações" at bounding box center [829, 37] width 14 height 12
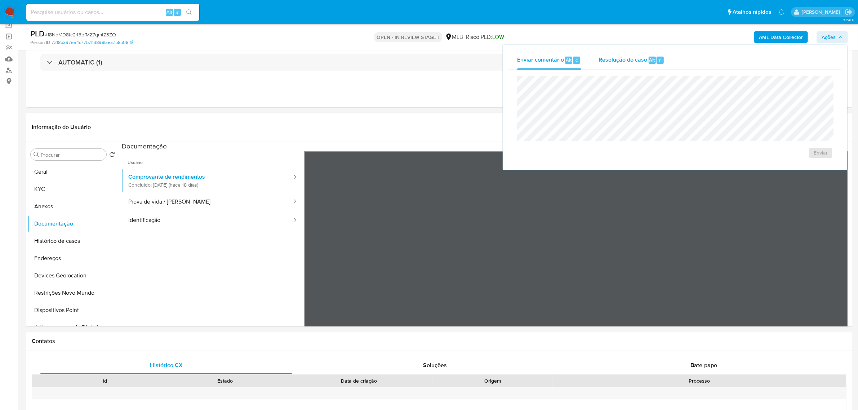
click at [621, 62] on span "Resolução do caso" at bounding box center [623, 60] width 49 height 8
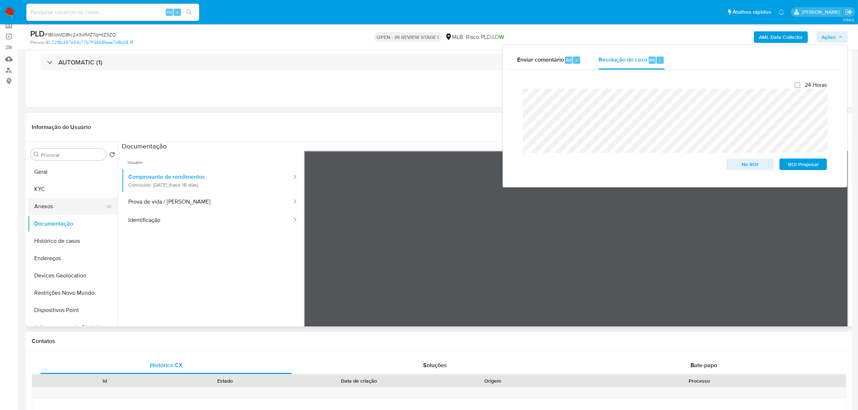
click at [56, 208] on button "Anexos" at bounding box center [70, 206] width 84 height 17
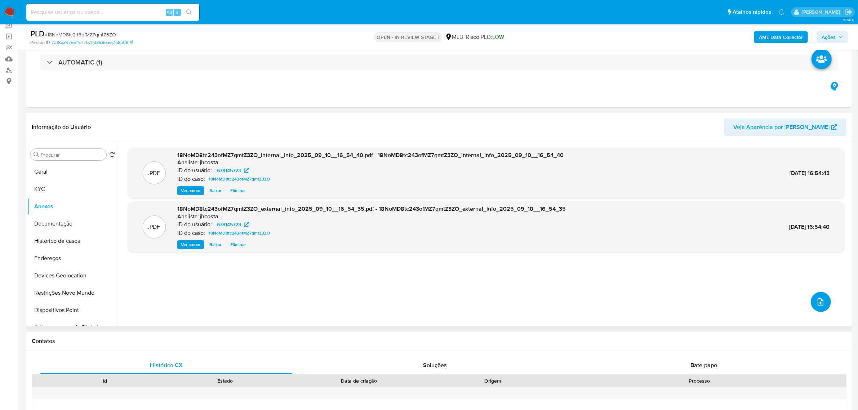
click at [821, 299] on icon "upload-file" at bounding box center [820, 302] width 9 height 9
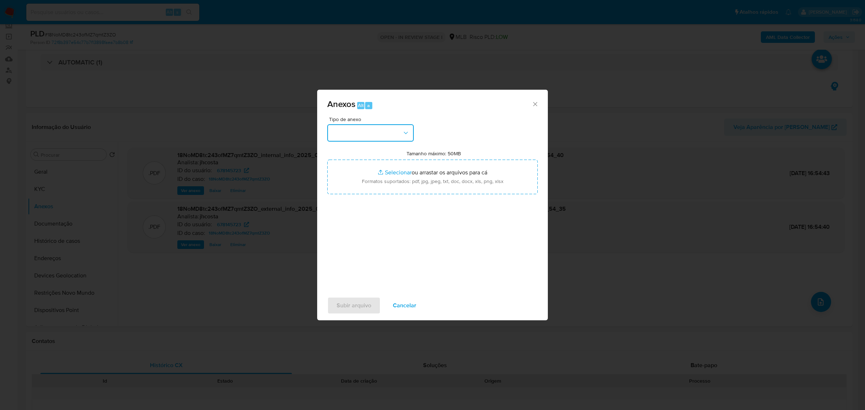
click at [361, 139] on button "button" at bounding box center [370, 132] width 86 height 17
click at [351, 232] on span "OUTROS" at bounding box center [343, 228] width 23 height 7
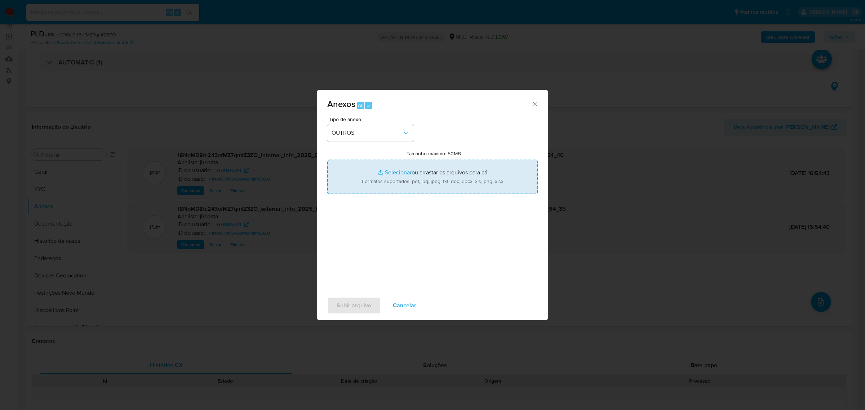
click at [416, 181] on input "Tamanho máximo: 50MB Selecionar arquivos" at bounding box center [432, 177] width 210 height 35
type input "C:\fakepath\Mulan 678145723_2025_09_10_07_54_32.xlsx"
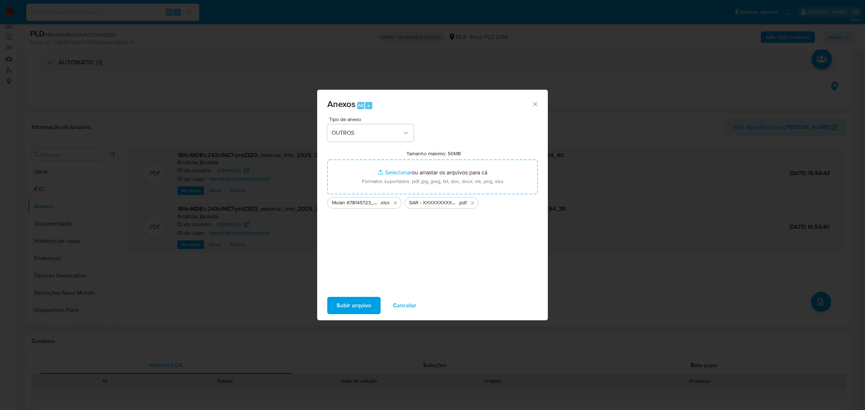
click at [355, 302] on span "Subir arquivo" at bounding box center [354, 306] width 35 height 16
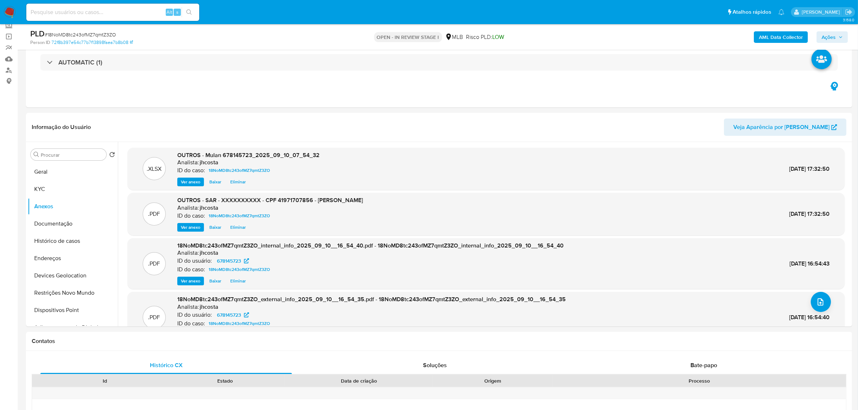
click at [839, 33] on span "Ações" at bounding box center [832, 37] width 21 height 10
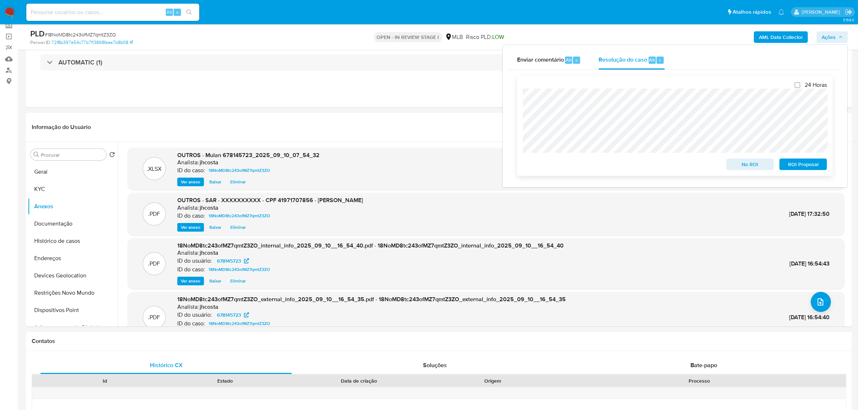
click at [810, 167] on span "ROI Proposal" at bounding box center [803, 164] width 37 height 10
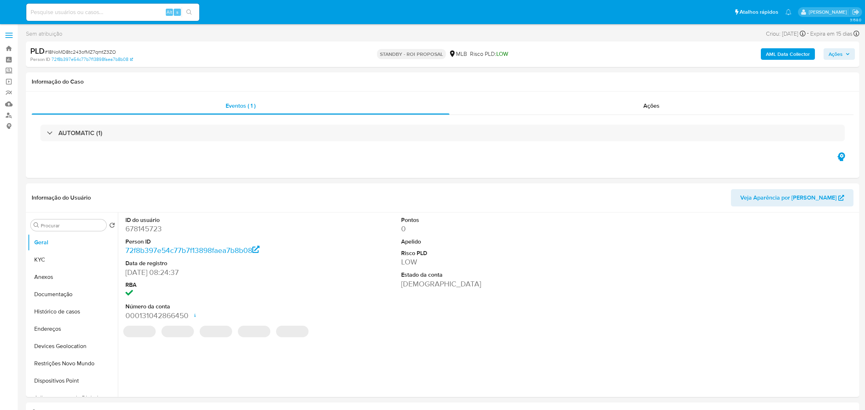
select select "10"
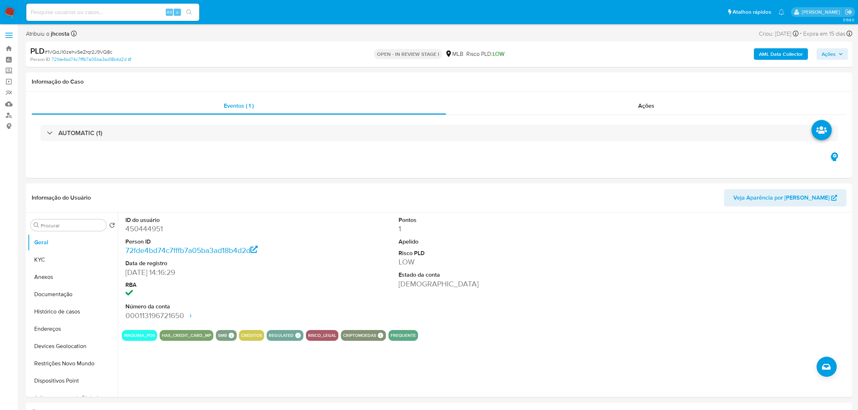
select select "10"
click at [148, 229] on dd "450444951" at bounding box center [212, 229] width 175 height 10
copy dd "450444951"
